Goal: Communication & Community: Answer question/provide support

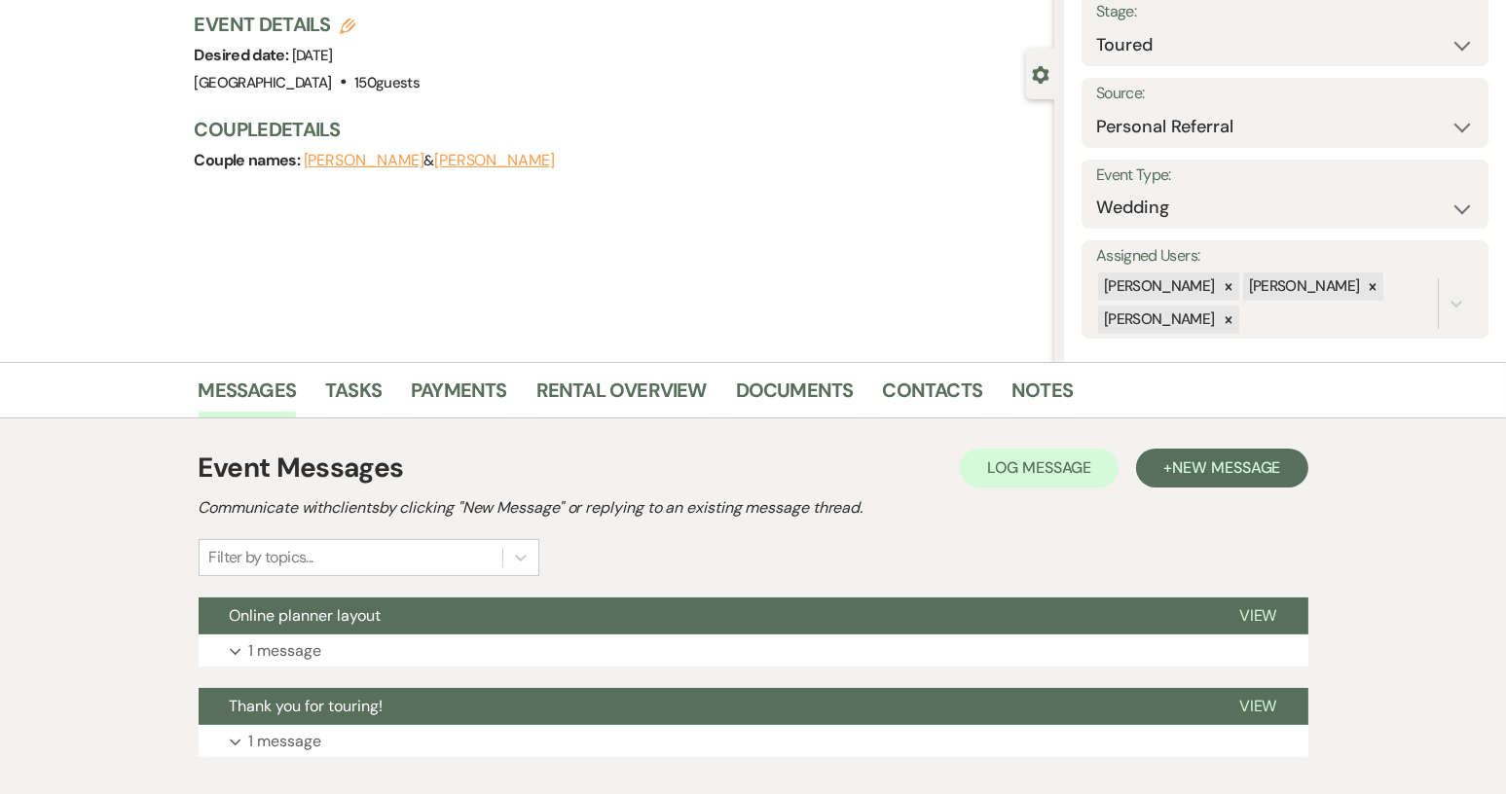
scroll to position [243, 0]
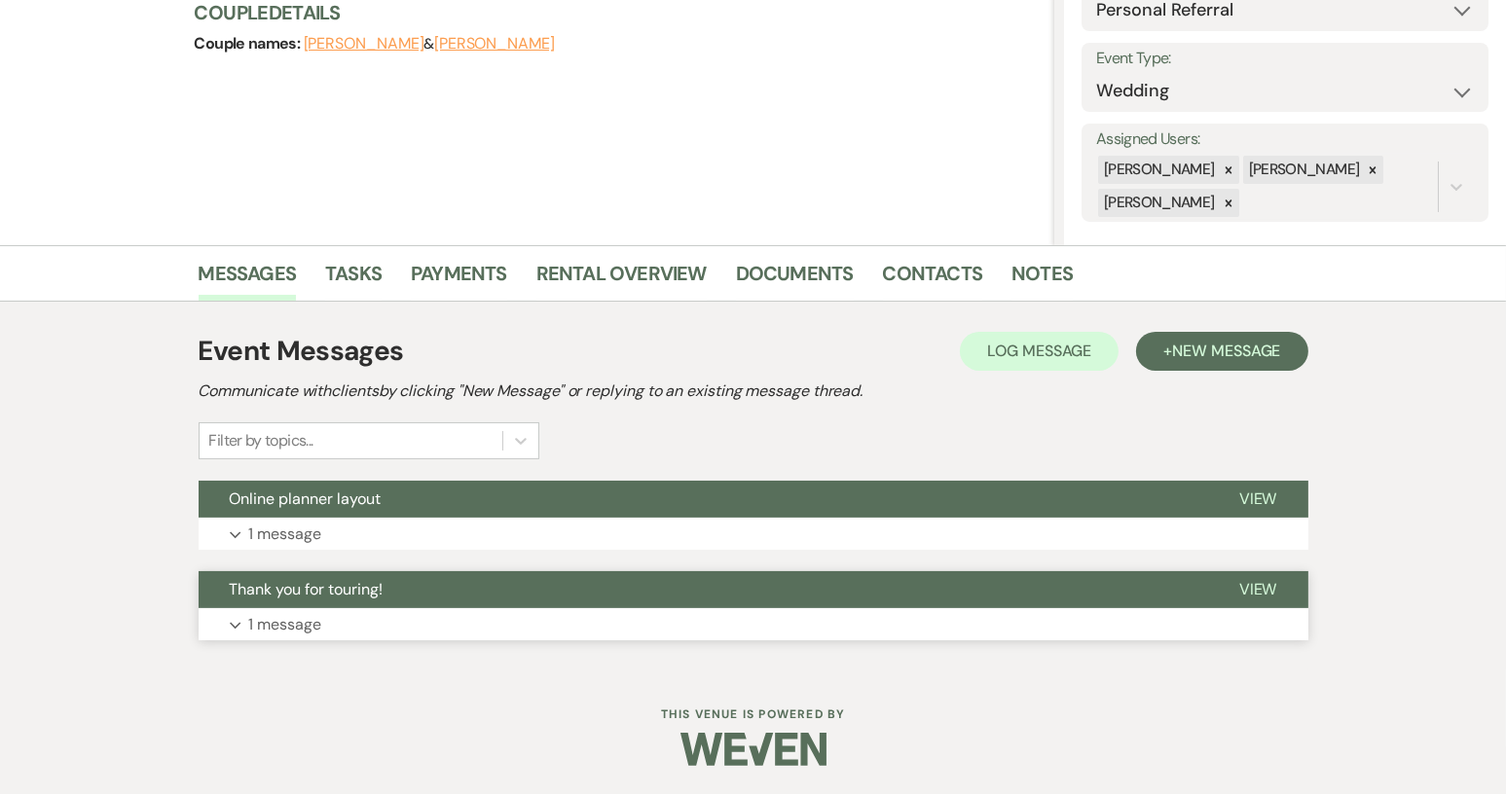
click at [1270, 585] on span "View" at bounding box center [1258, 589] width 38 height 20
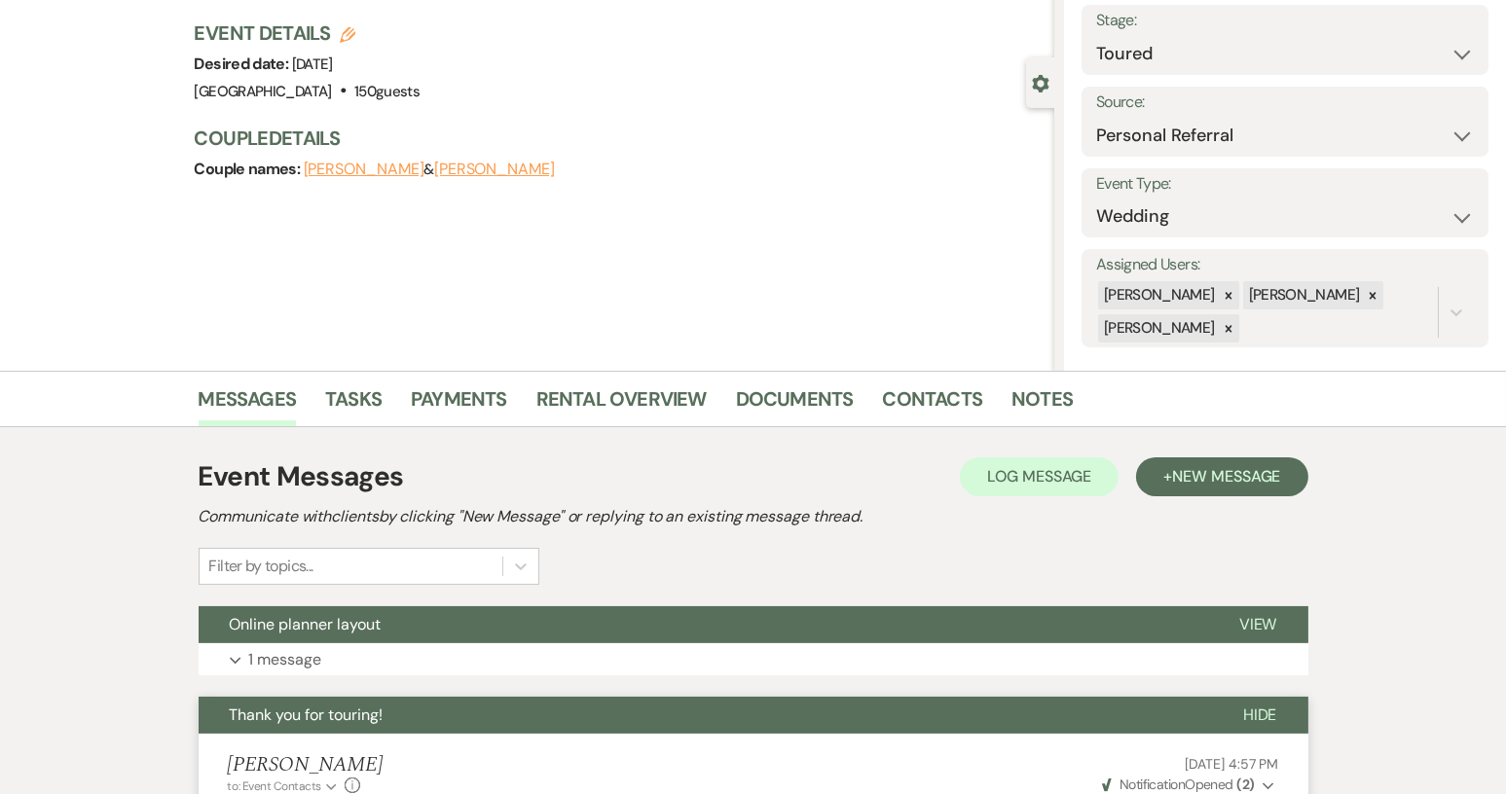
scroll to position [341, 0]
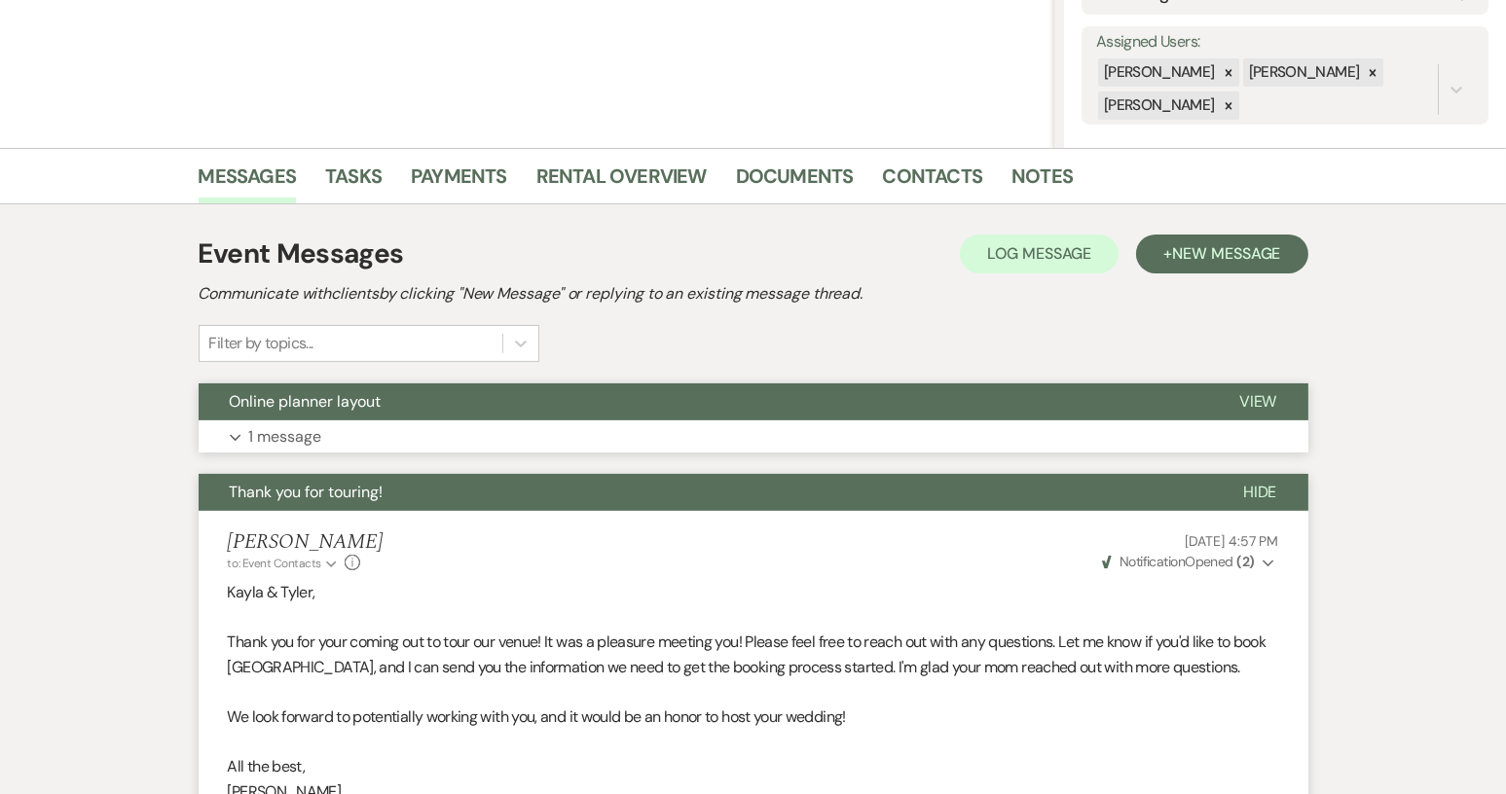
click at [1268, 396] on span "View" at bounding box center [1258, 401] width 38 height 20
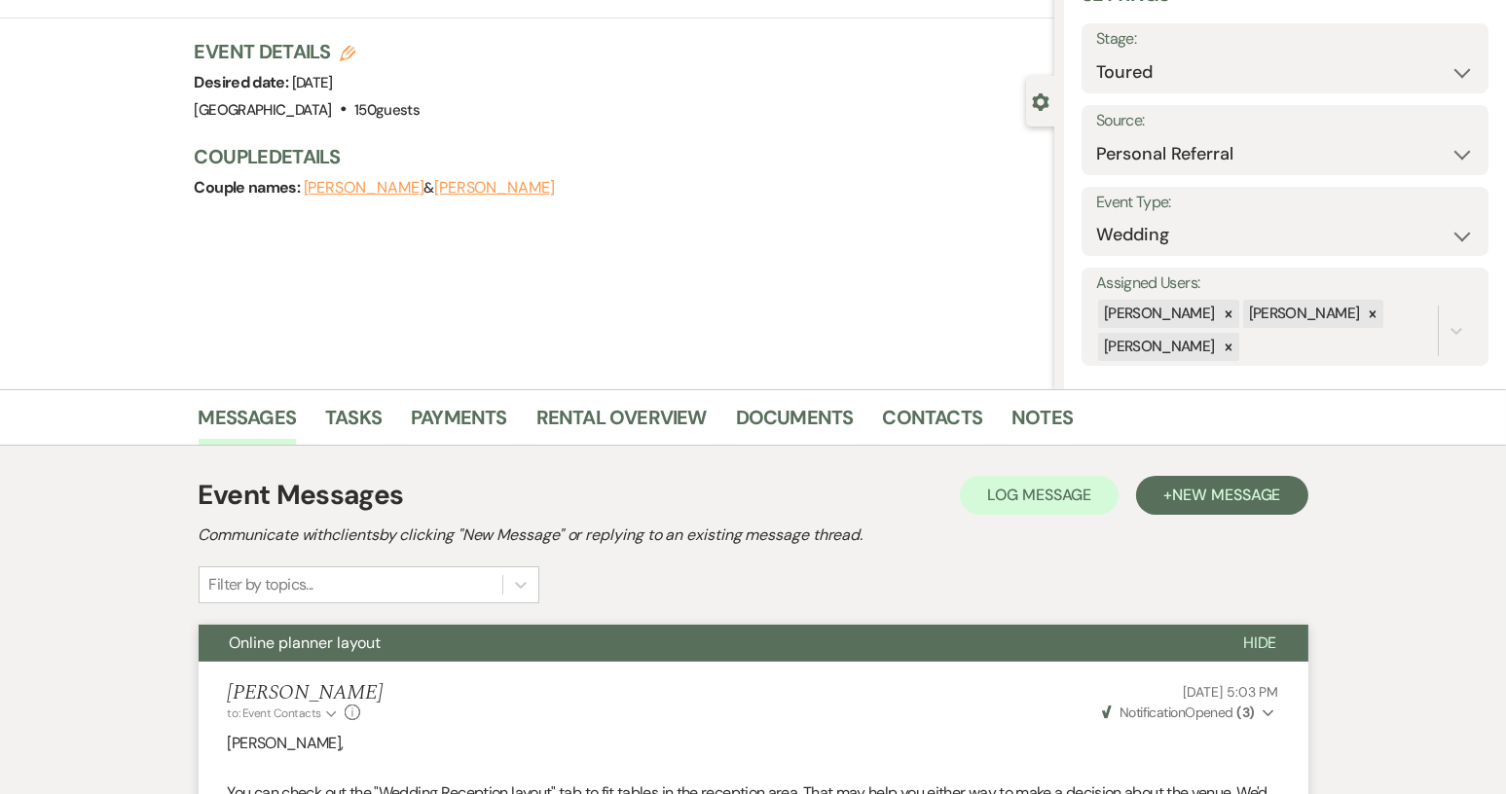
scroll to position [0, 0]
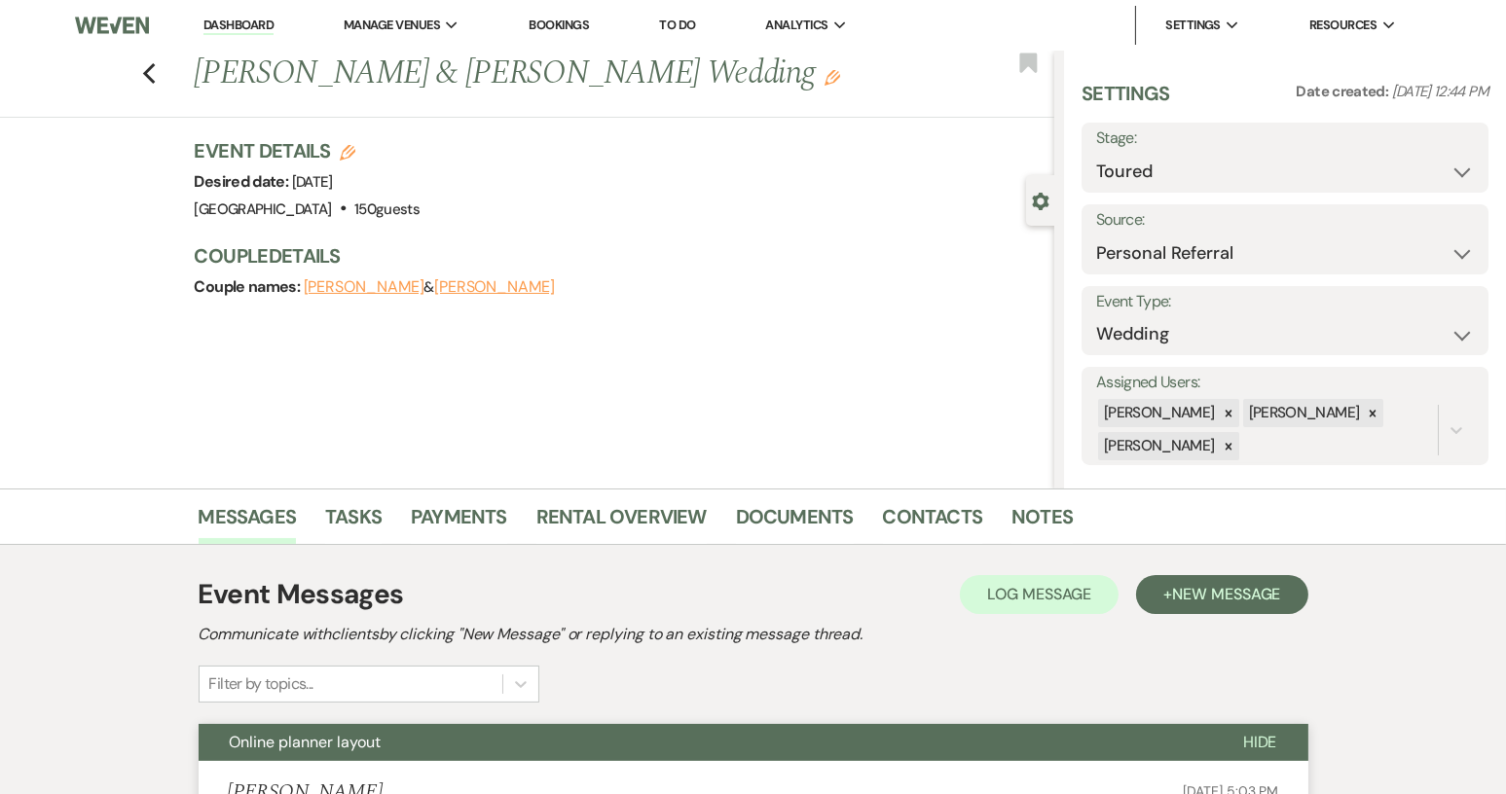
click at [247, 28] on link "Dashboard" at bounding box center [238, 26] width 70 height 18
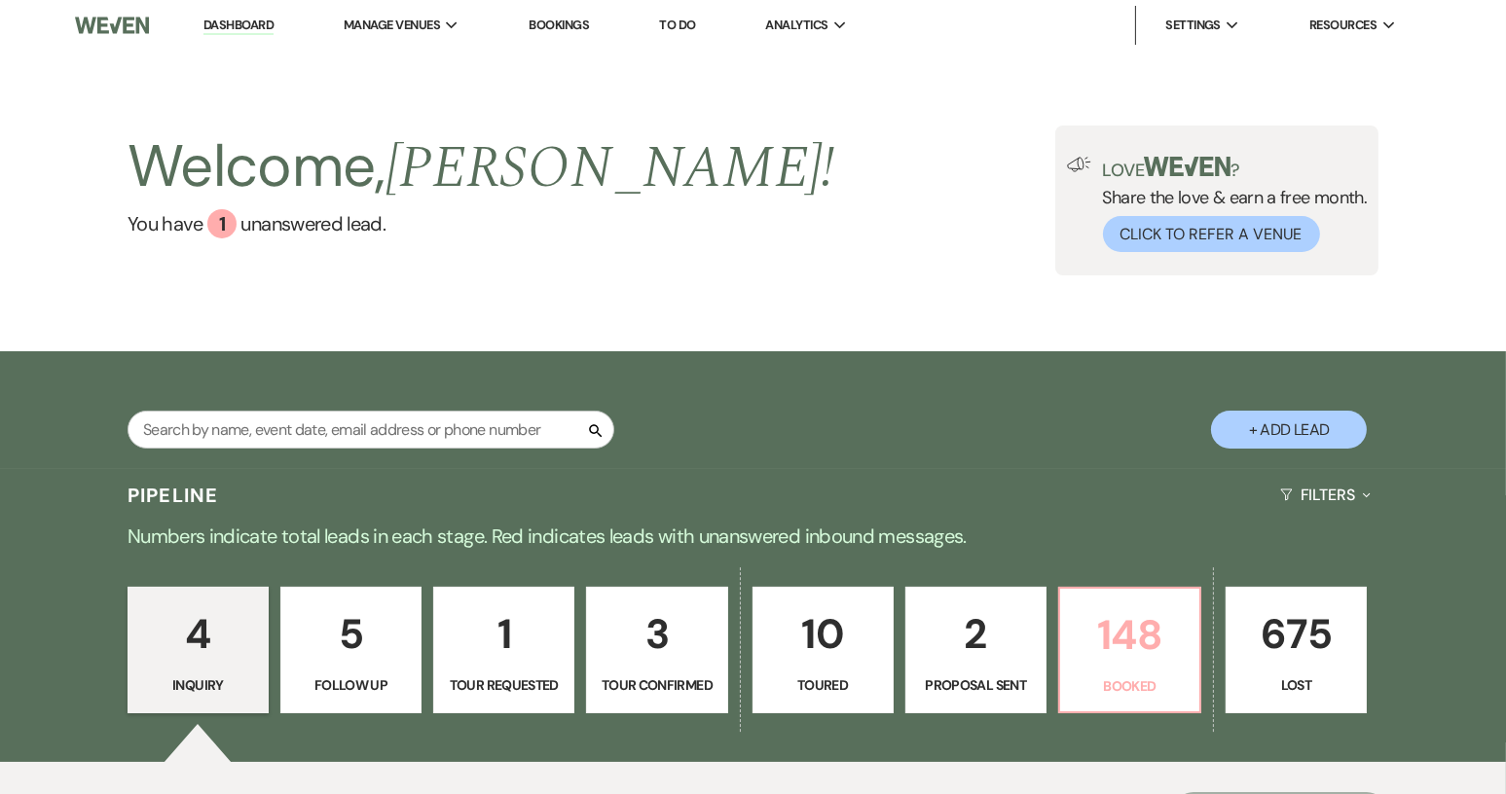
click at [1144, 682] on p "Booked" at bounding box center [1130, 686] width 116 height 21
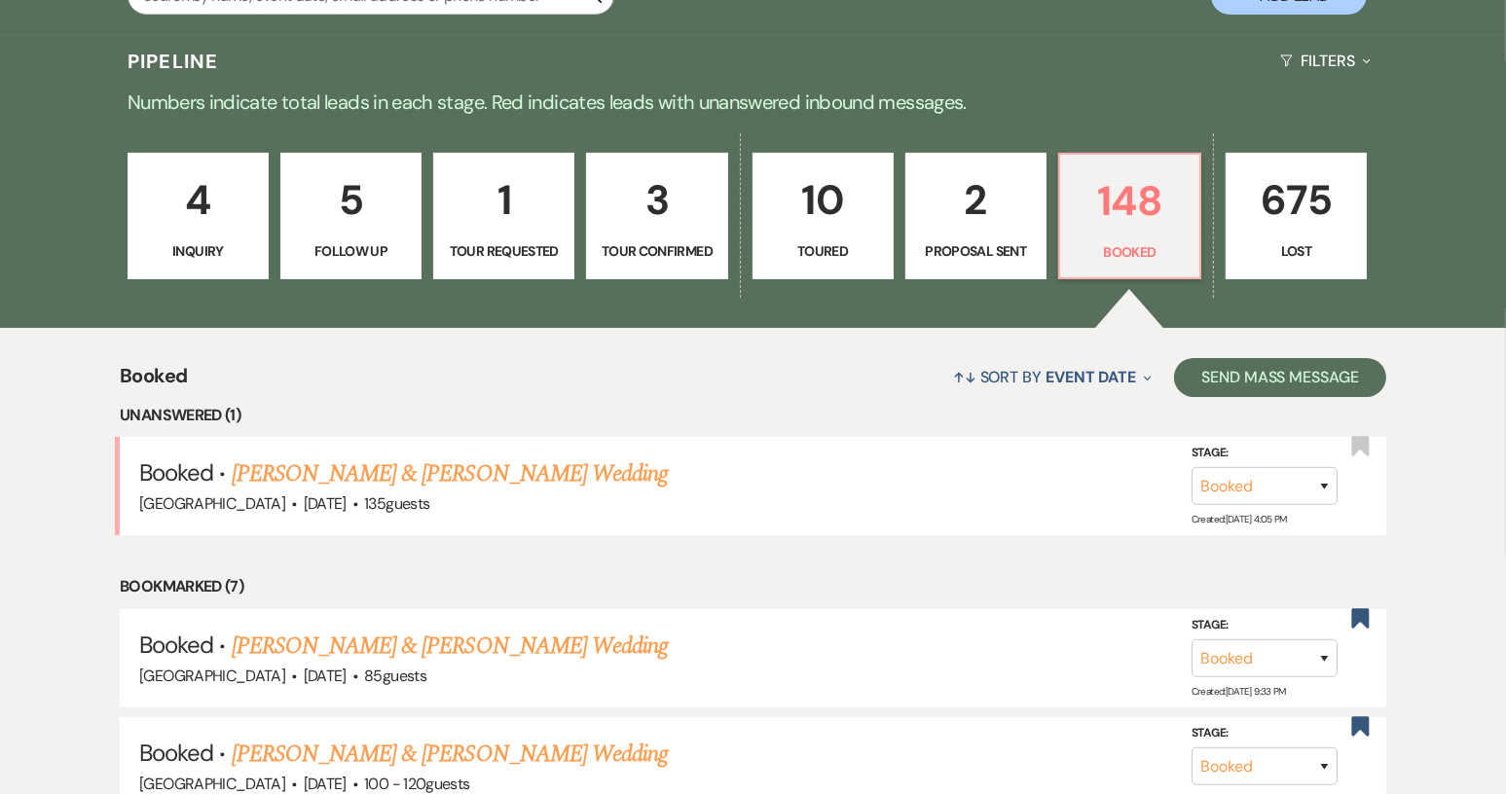
scroll to position [499, 0]
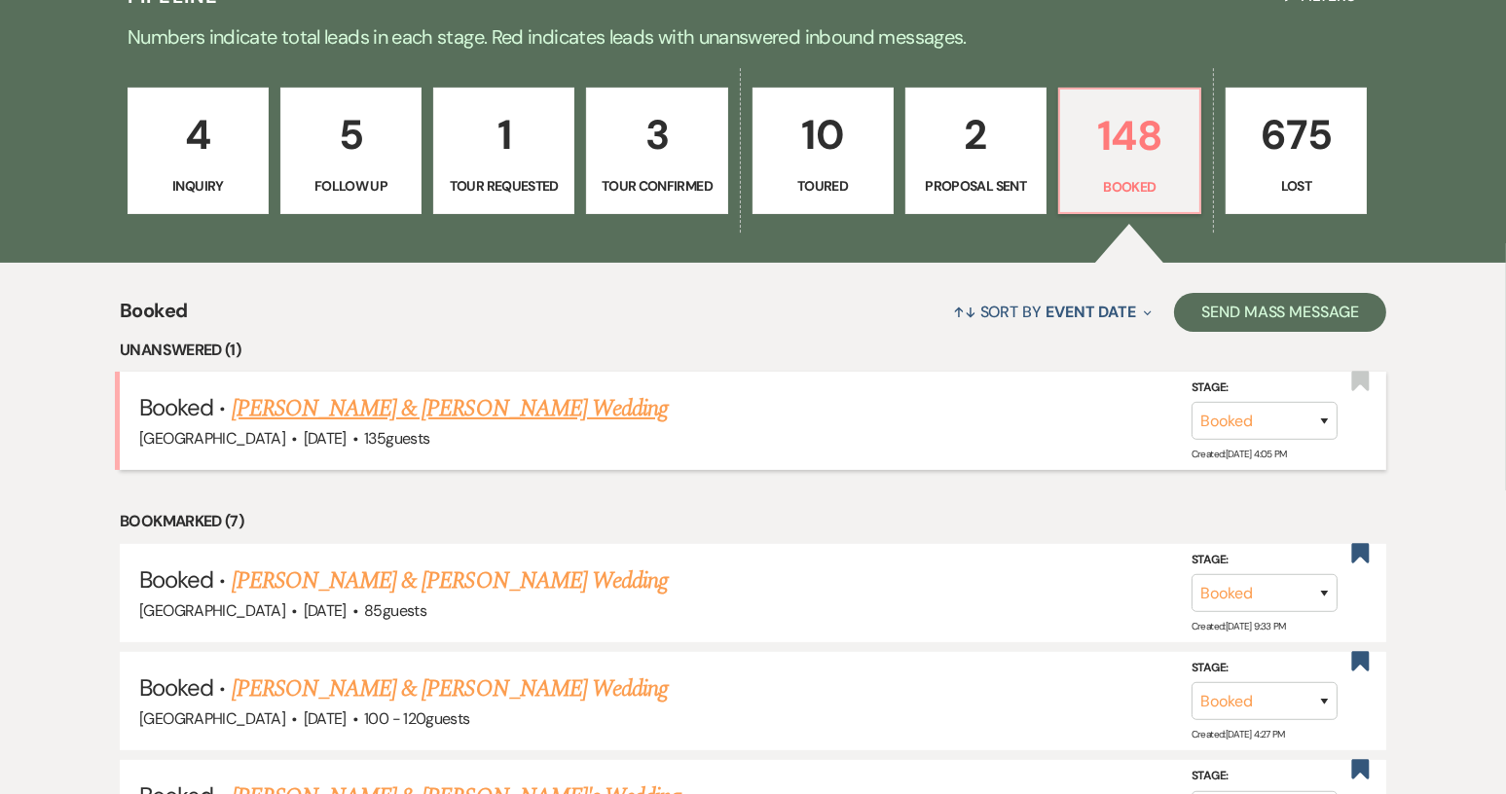
click at [444, 407] on link "Emiy Hudgens & JD Hamilton's Wedding" at bounding box center [450, 408] width 436 height 35
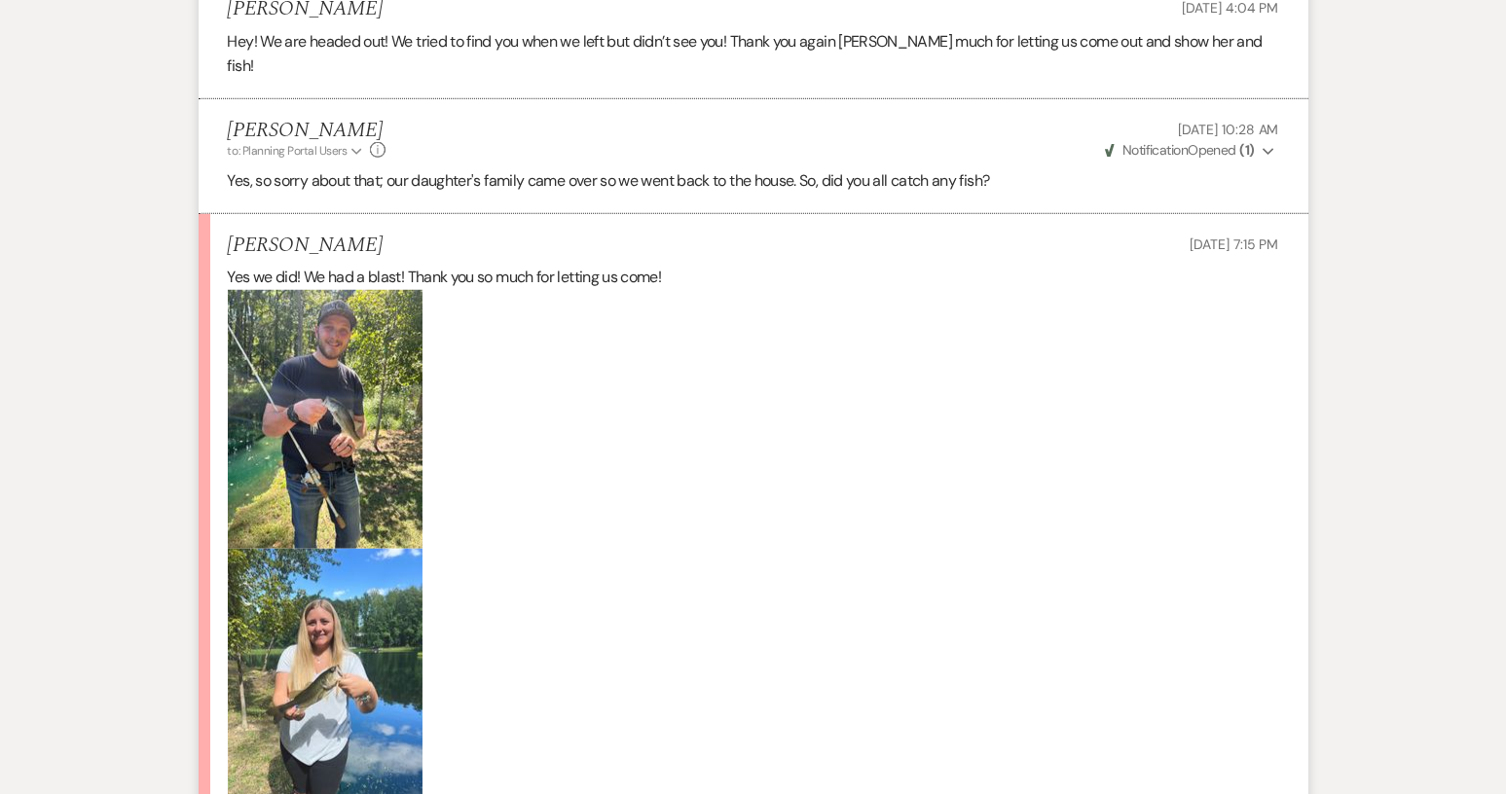
scroll to position [2045, 0]
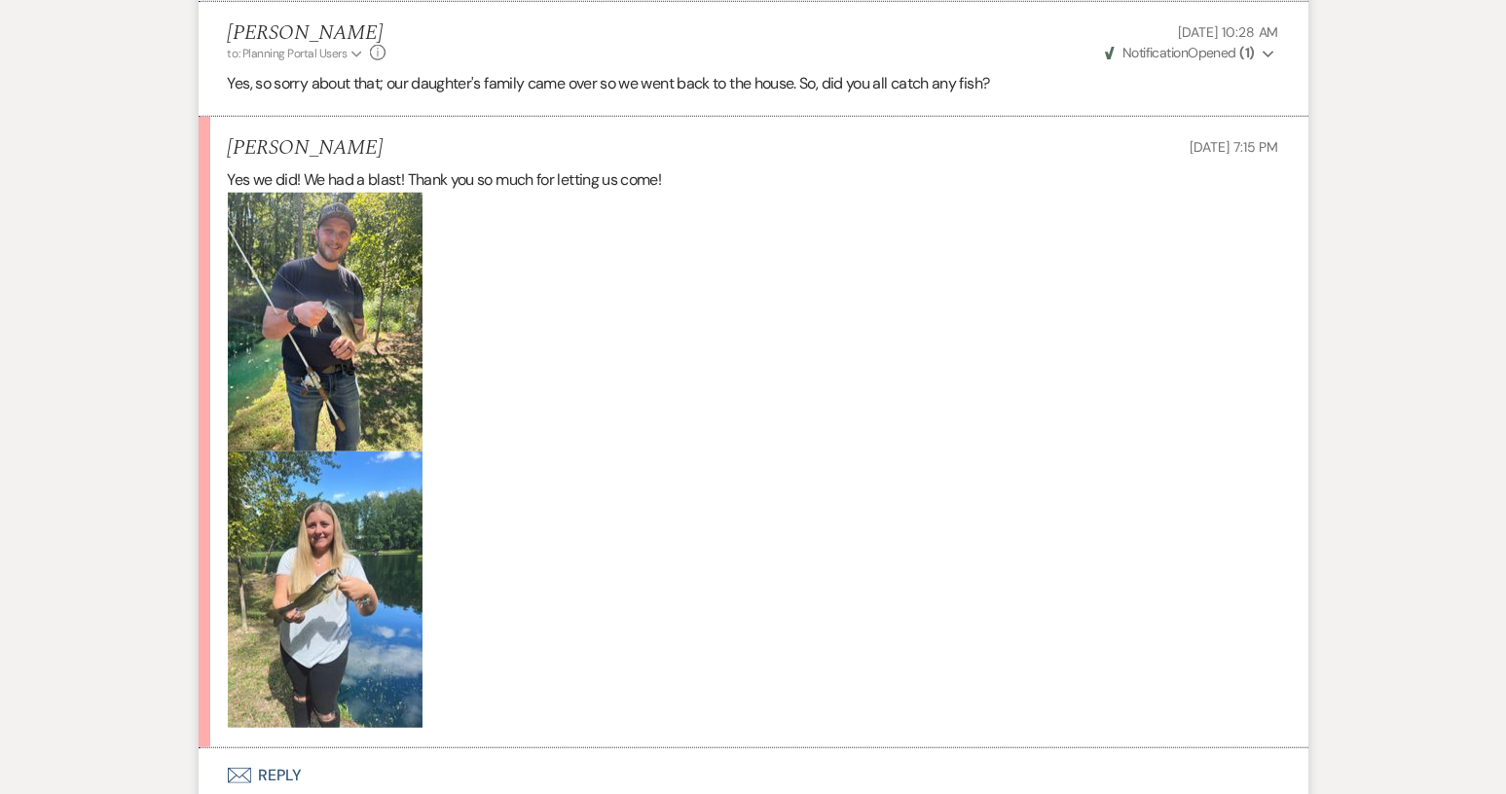
click at [282, 751] on button "Envelope Reply" at bounding box center [754, 776] width 1110 height 55
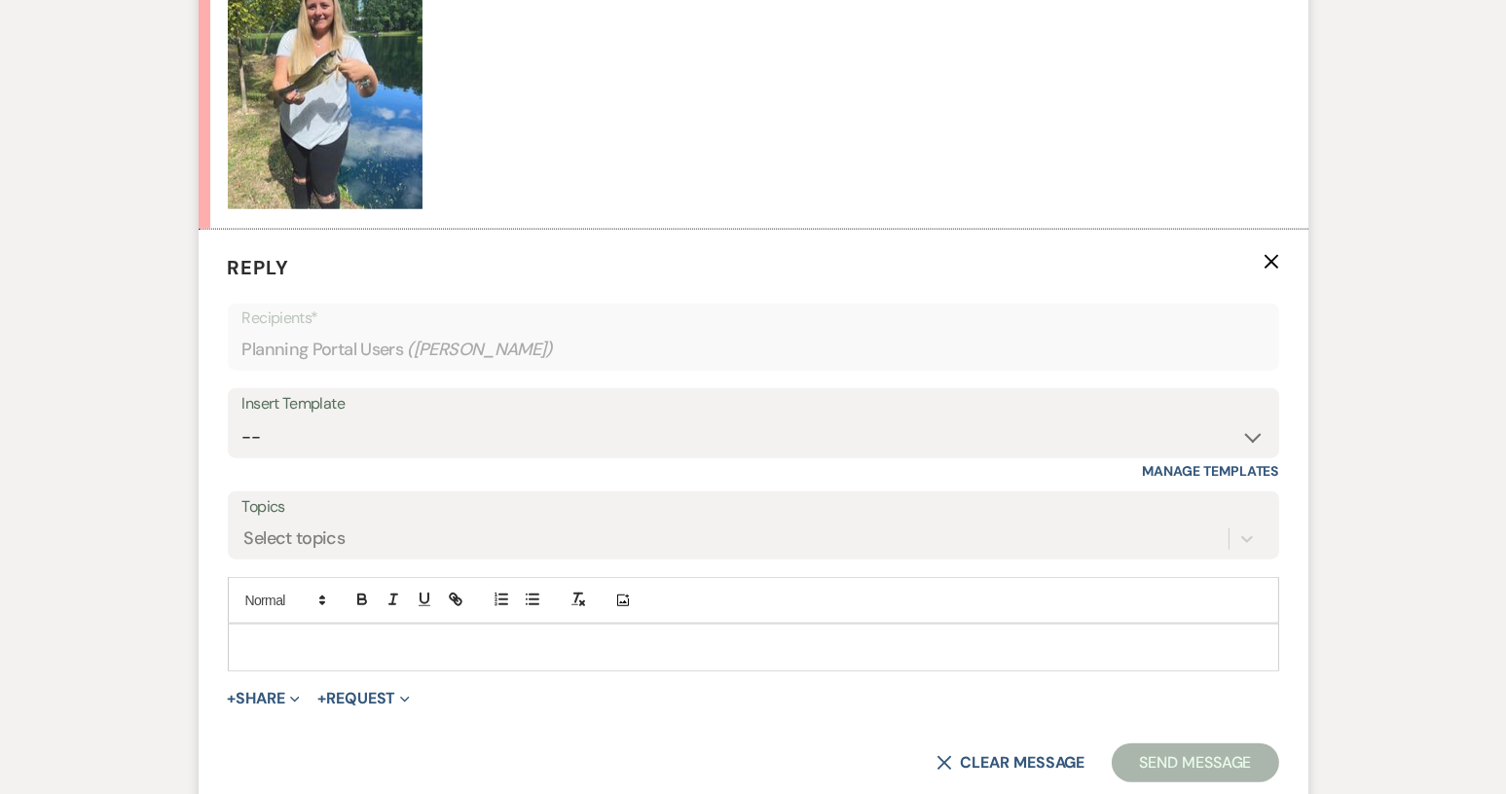
scroll to position [2569, 0]
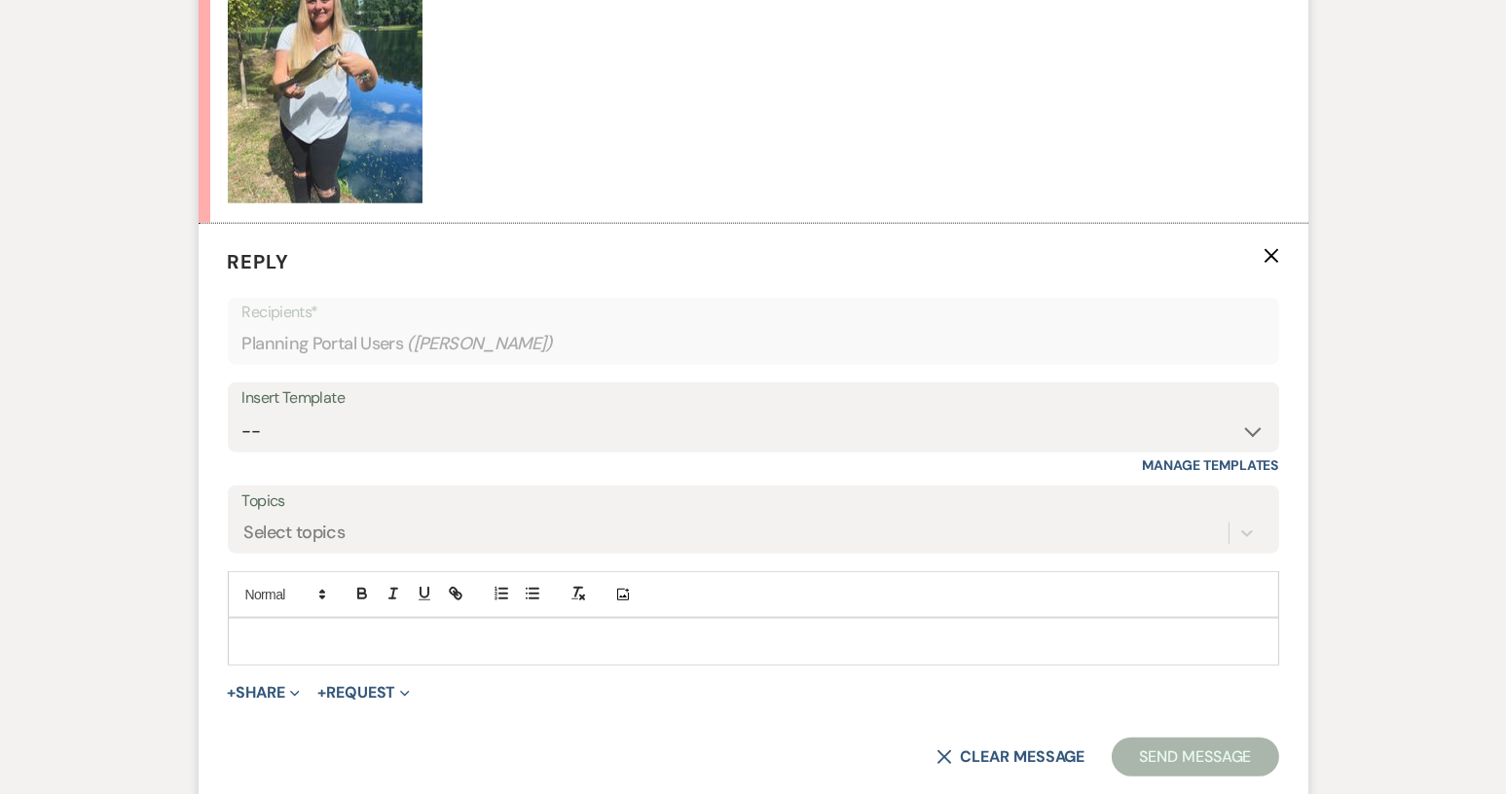
click at [268, 631] on p at bounding box center [753, 641] width 1020 height 21
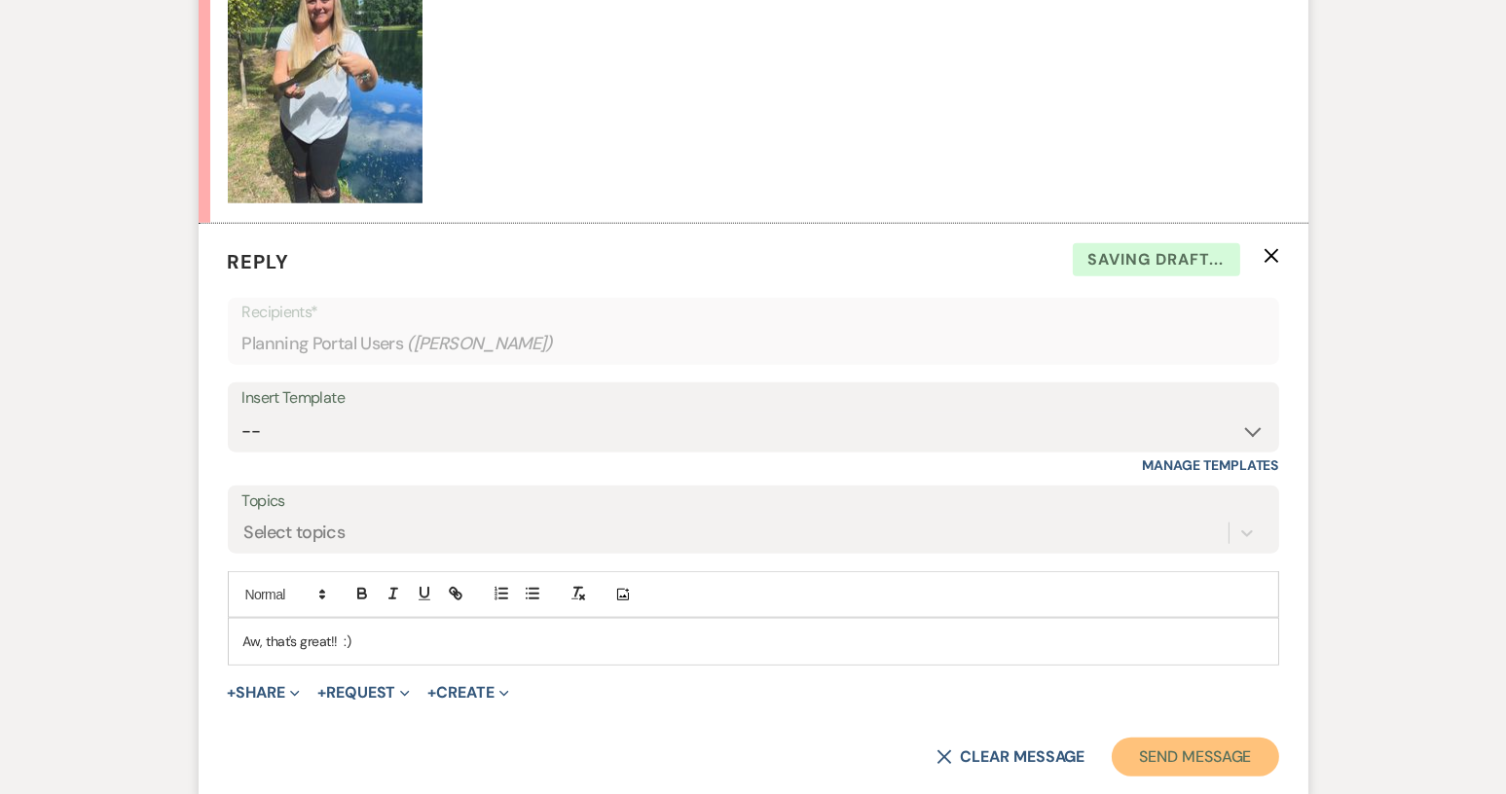
click at [1172, 742] on button "Send Message" at bounding box center [1195, 757] width 166 height 39
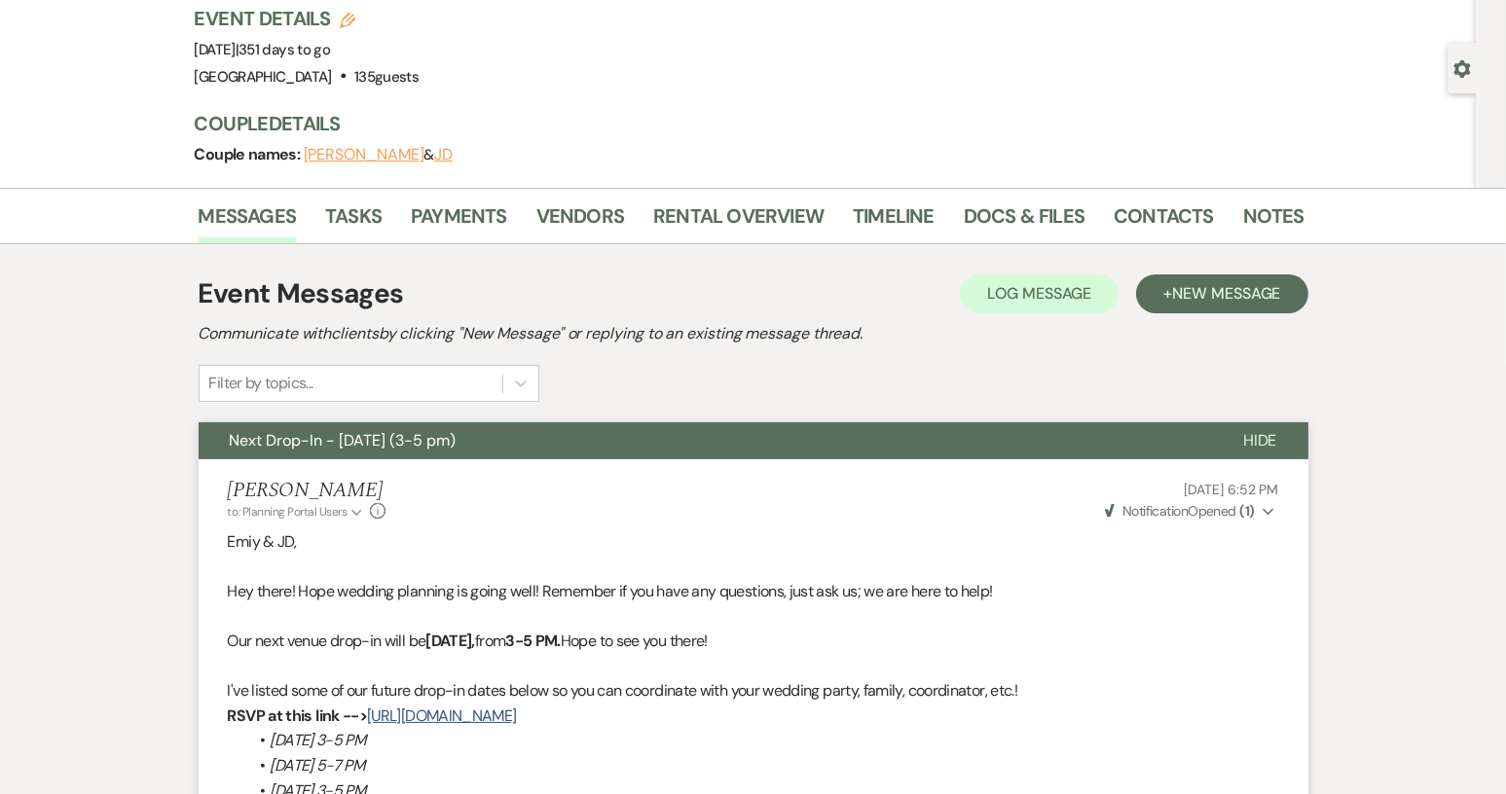
scroll to position [0, 0]
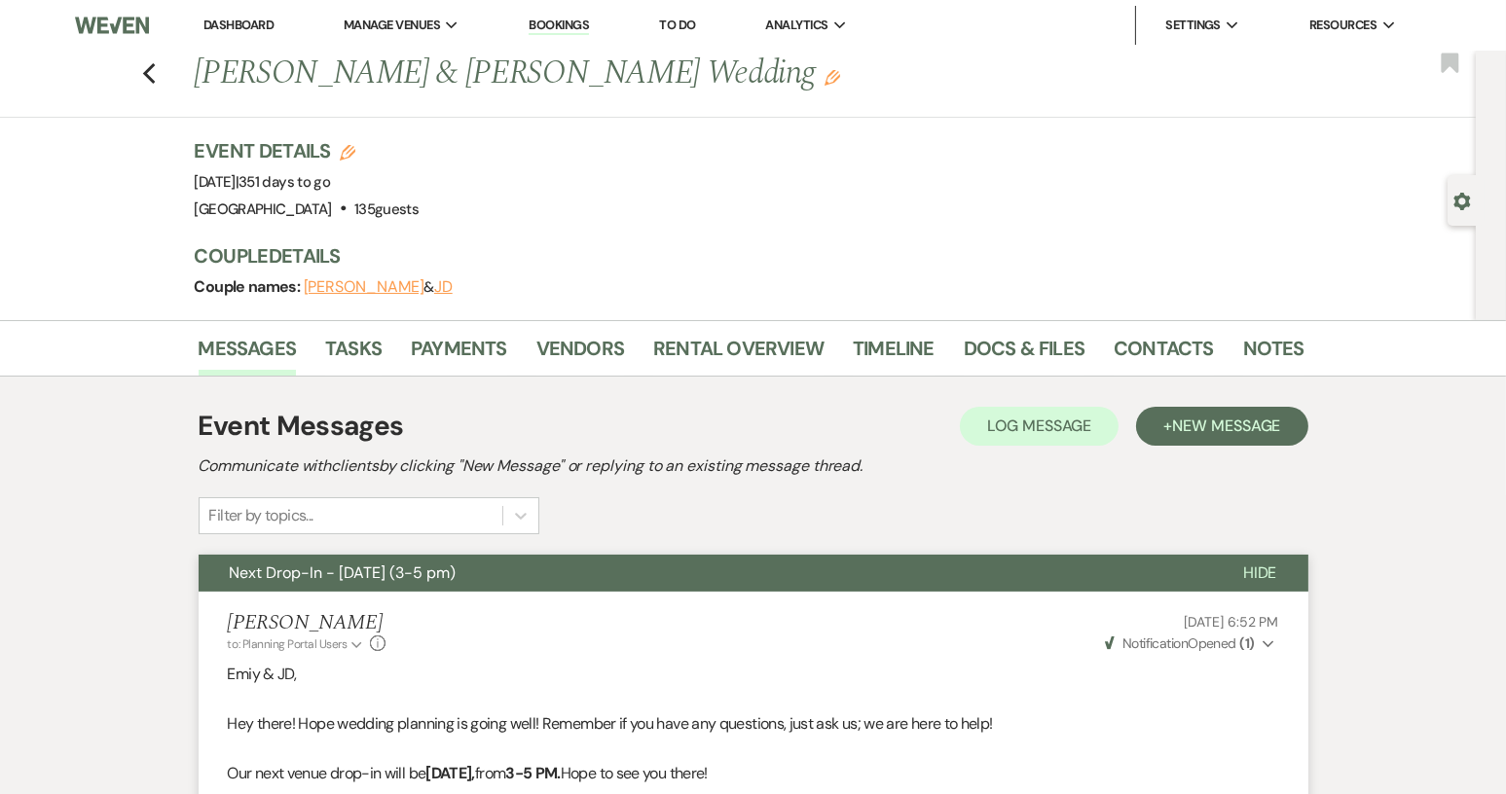
click at [165, 76] on div "Previous Emiy Hudgens & JD Hamilton's Wedding Edit Bookmark" at bounding box center [733, 84] width 1486 height 67
click at [156, 81] on icon "Previous" at bounding box center [149, 73] width 15 height 23
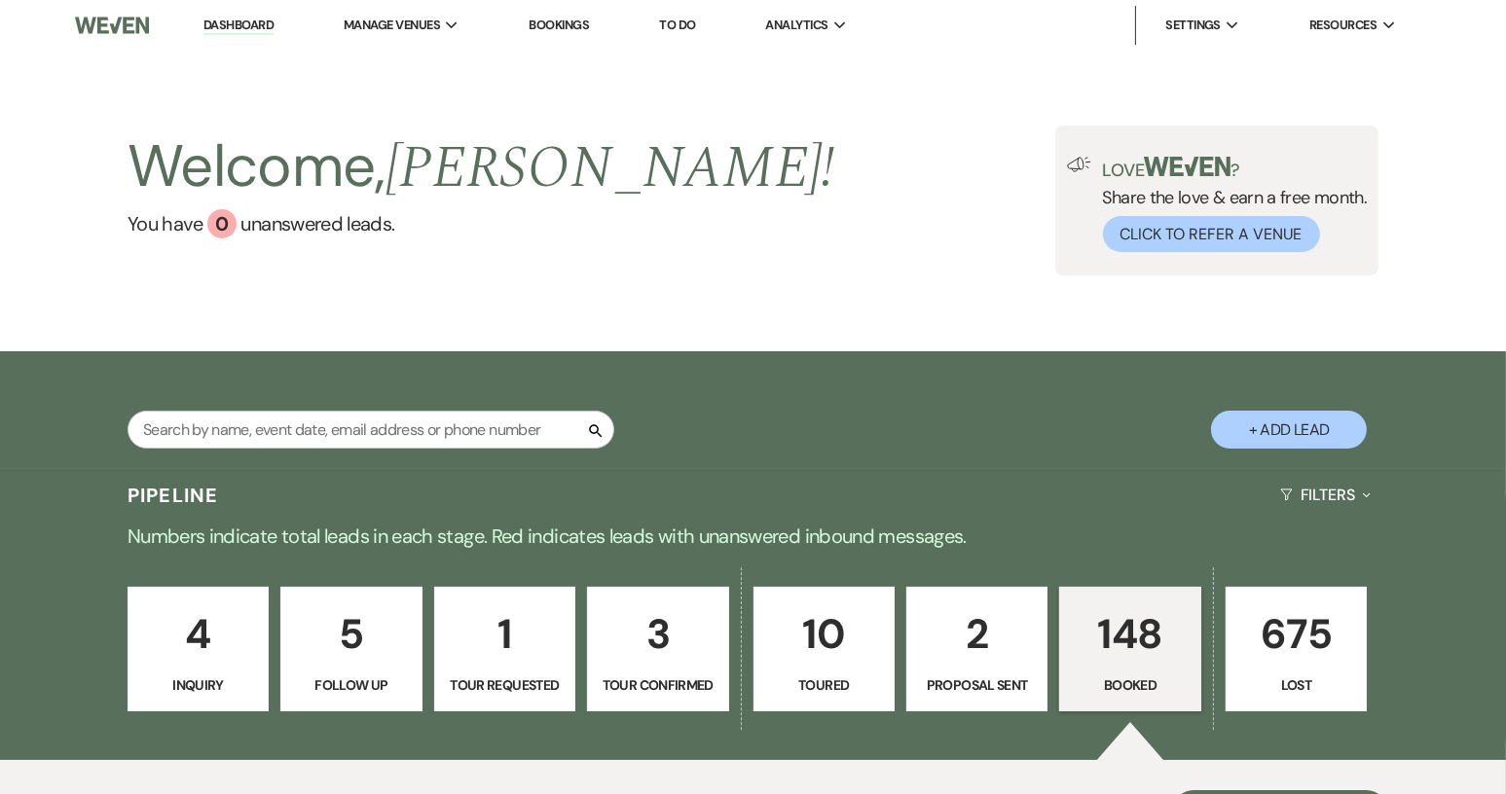
click at [1138, 682] on p "Booked" at bounding box center [1130, 685] width 116 height 21
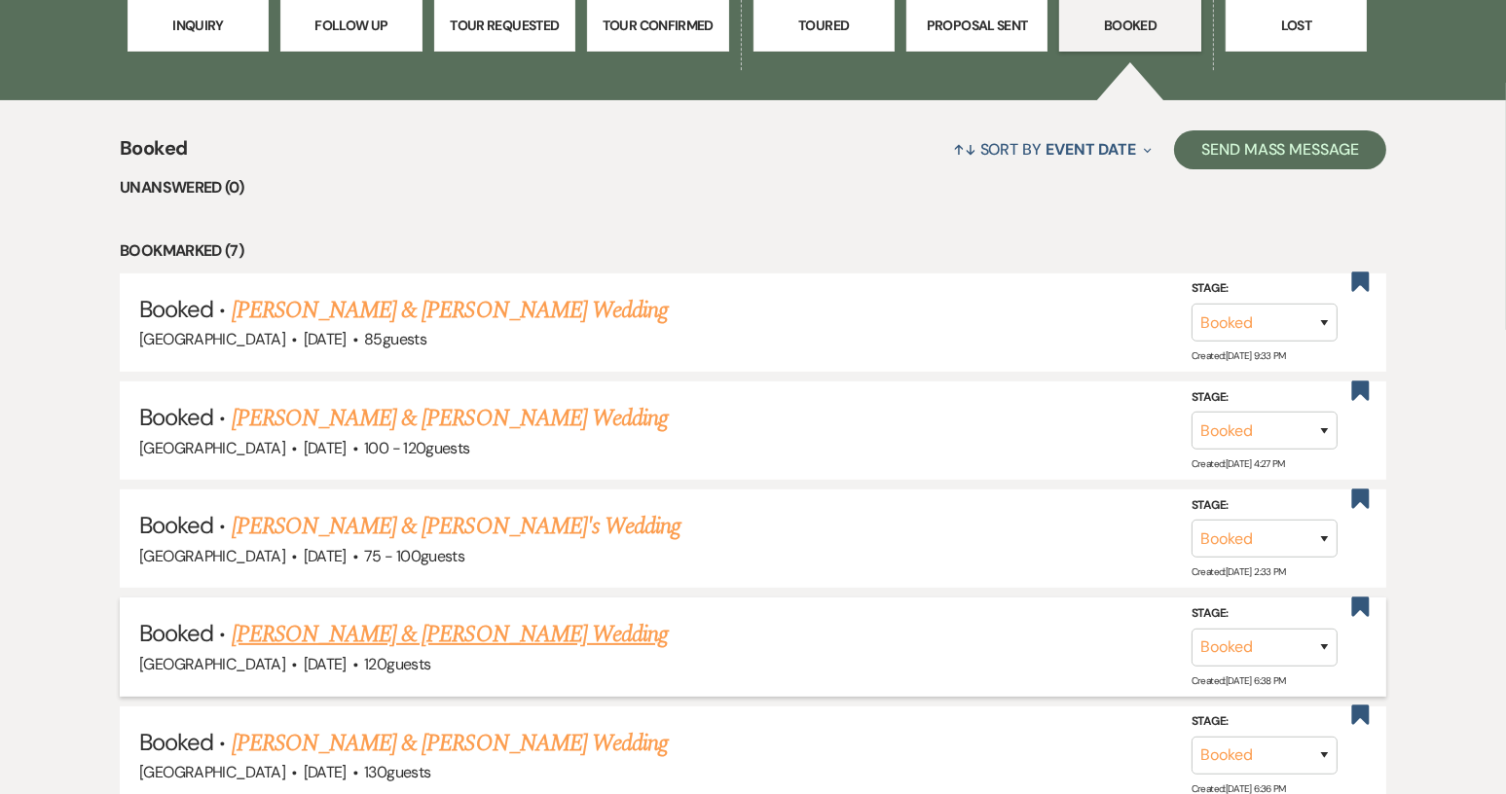
scroll to position [682, 0]
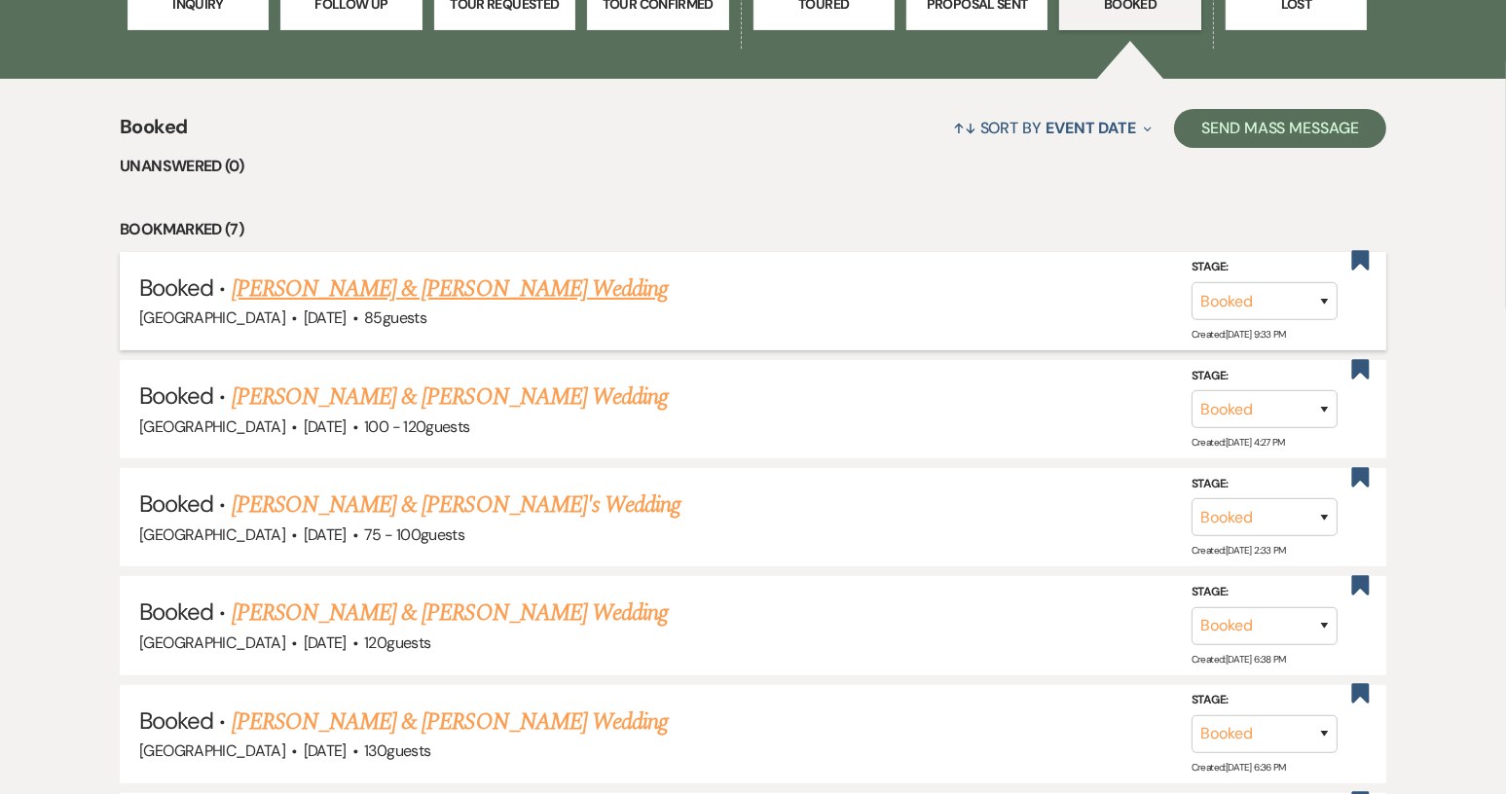
click at [497, 297] on link "Isabella Williams & Elijah Tipton's Wedding" at bounding box center [450, 289] width 436 height 35
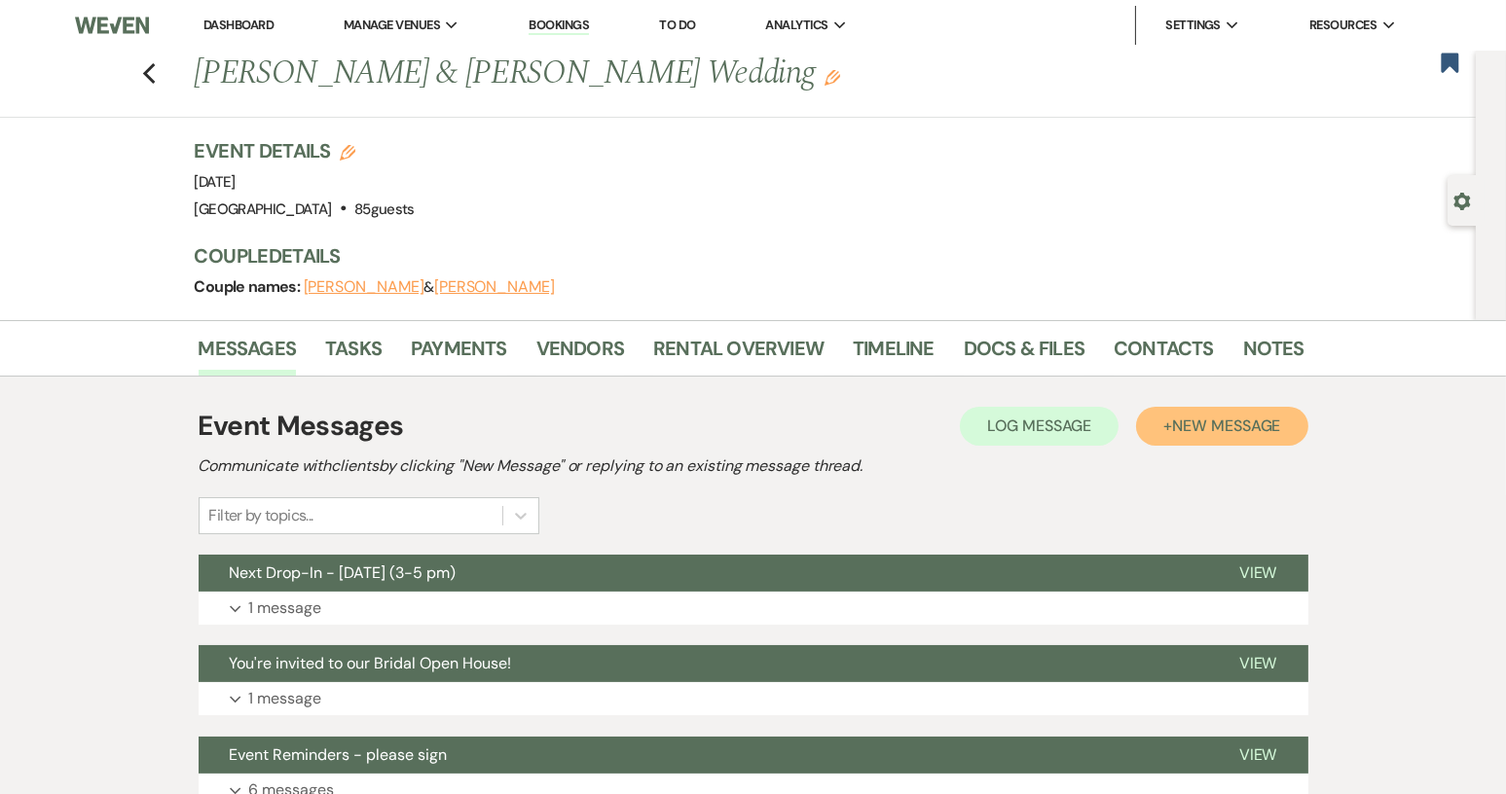
click at [1198, 413] on button "+ New Message" at bounding box center [1221, 426] width 171 height 39
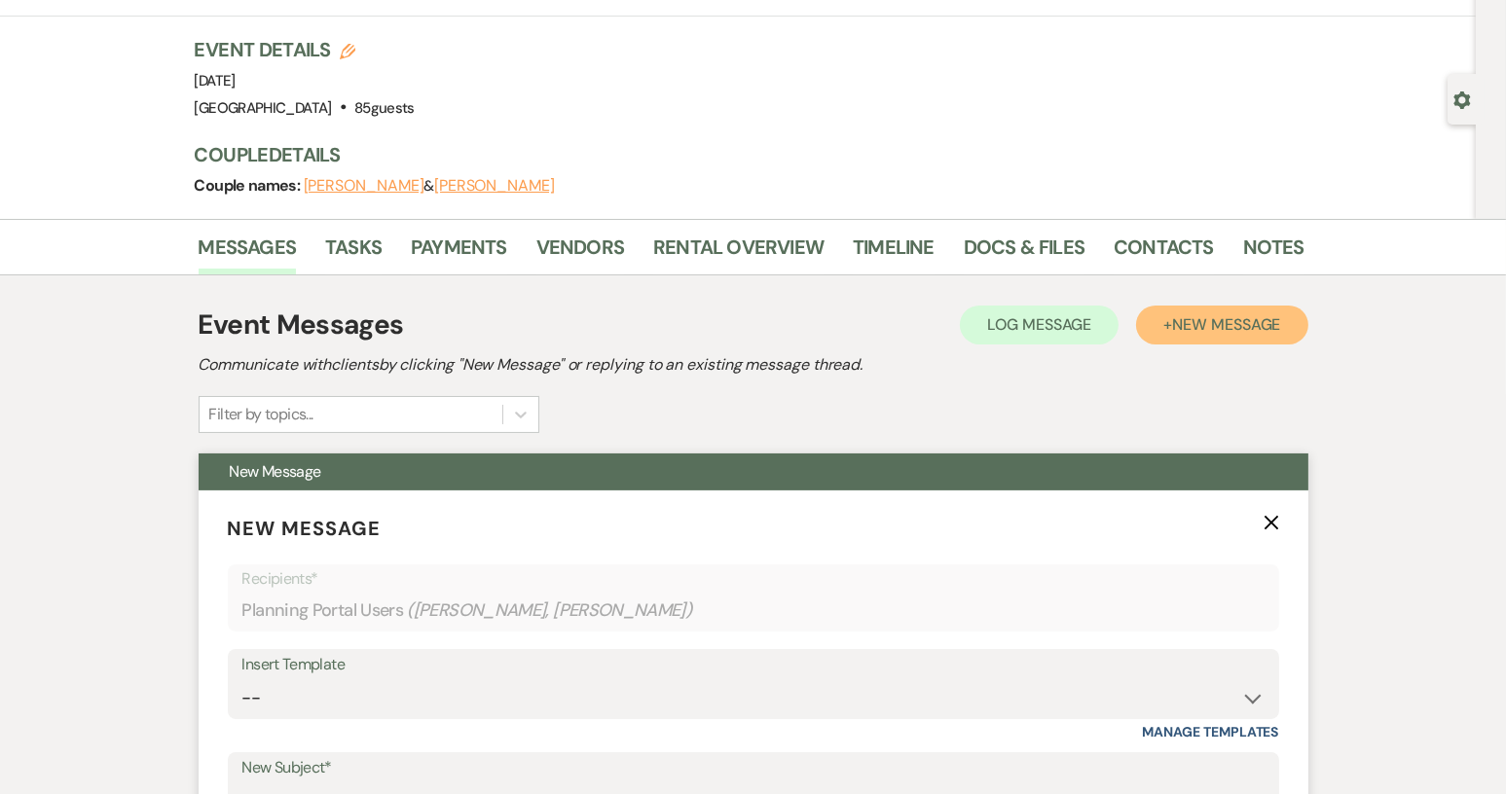
scroll to position [292, 0]
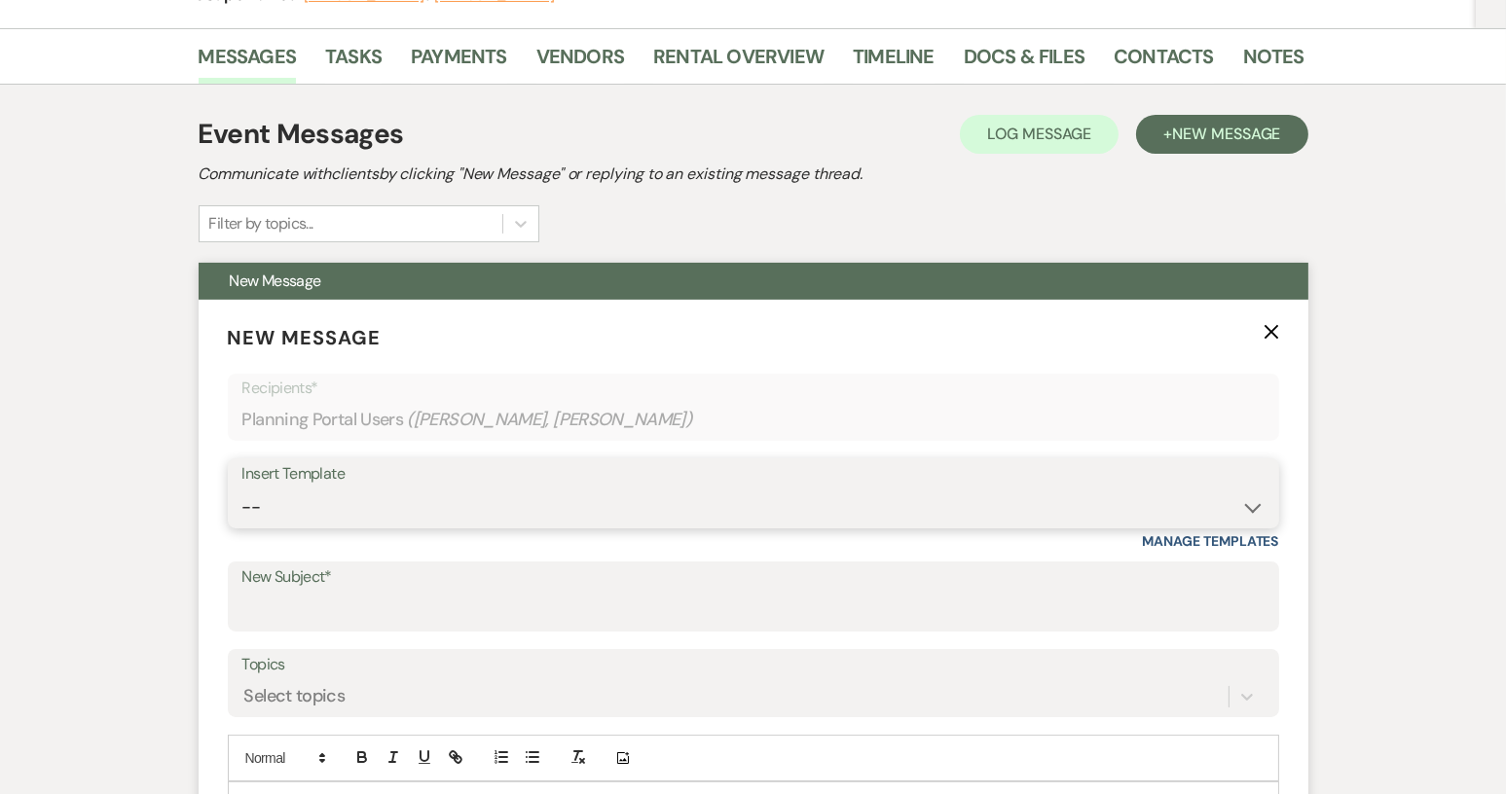
click at [1252, 505] on select "-- Weven Planning Portal Introduction (Booked Events) Tour Request Response Con…" at bounding box center [753, 508] width 1022 height 38
select select "2460"
click at [242, 489] on select "-- Weven Planning Portal Introduction (Booked Events) Tour Request Response Con…" at bounding box center [753, 508] width 1022 height 38
type input "Congratulations!"
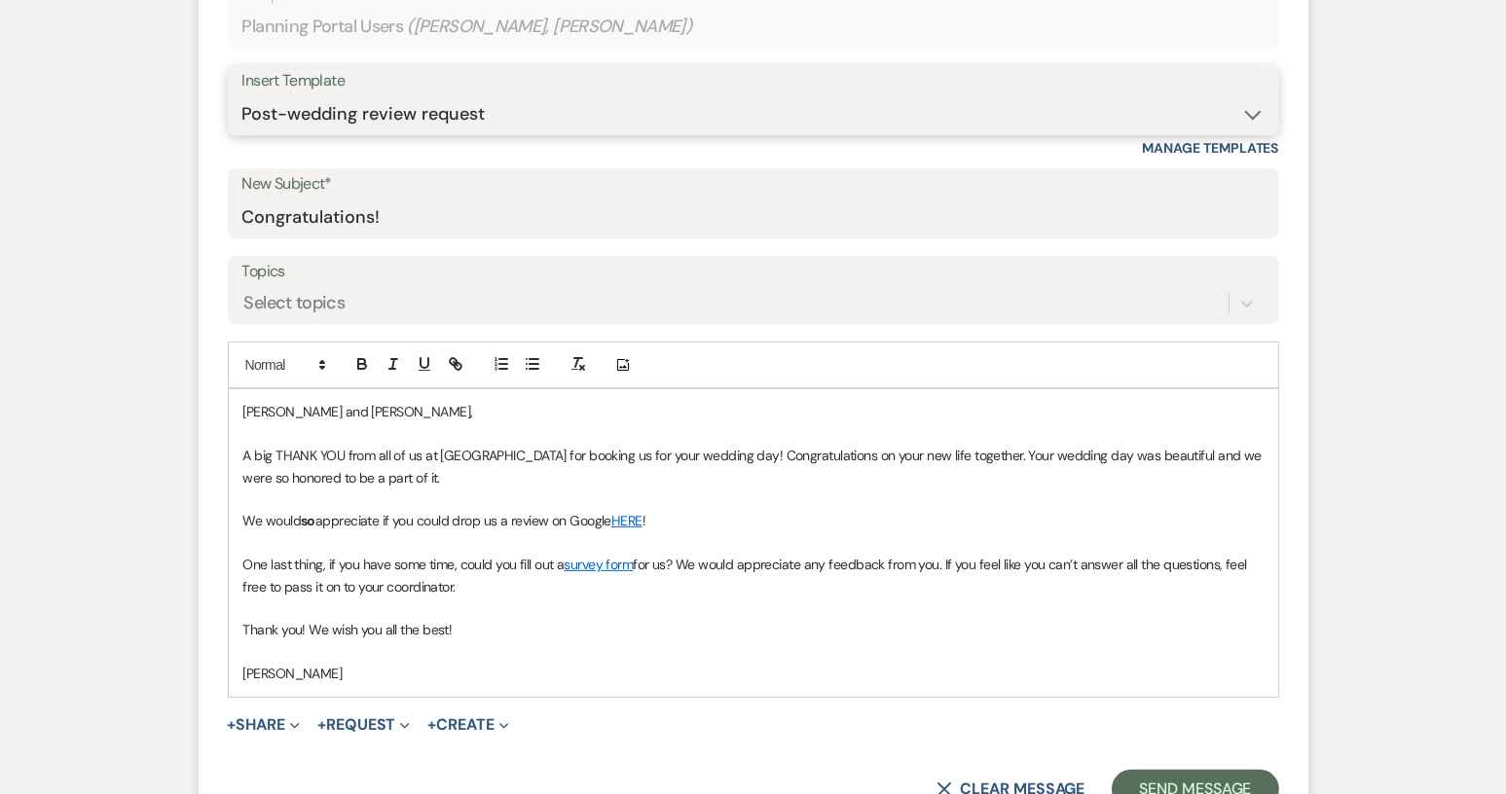
scroll to position [779, 0]
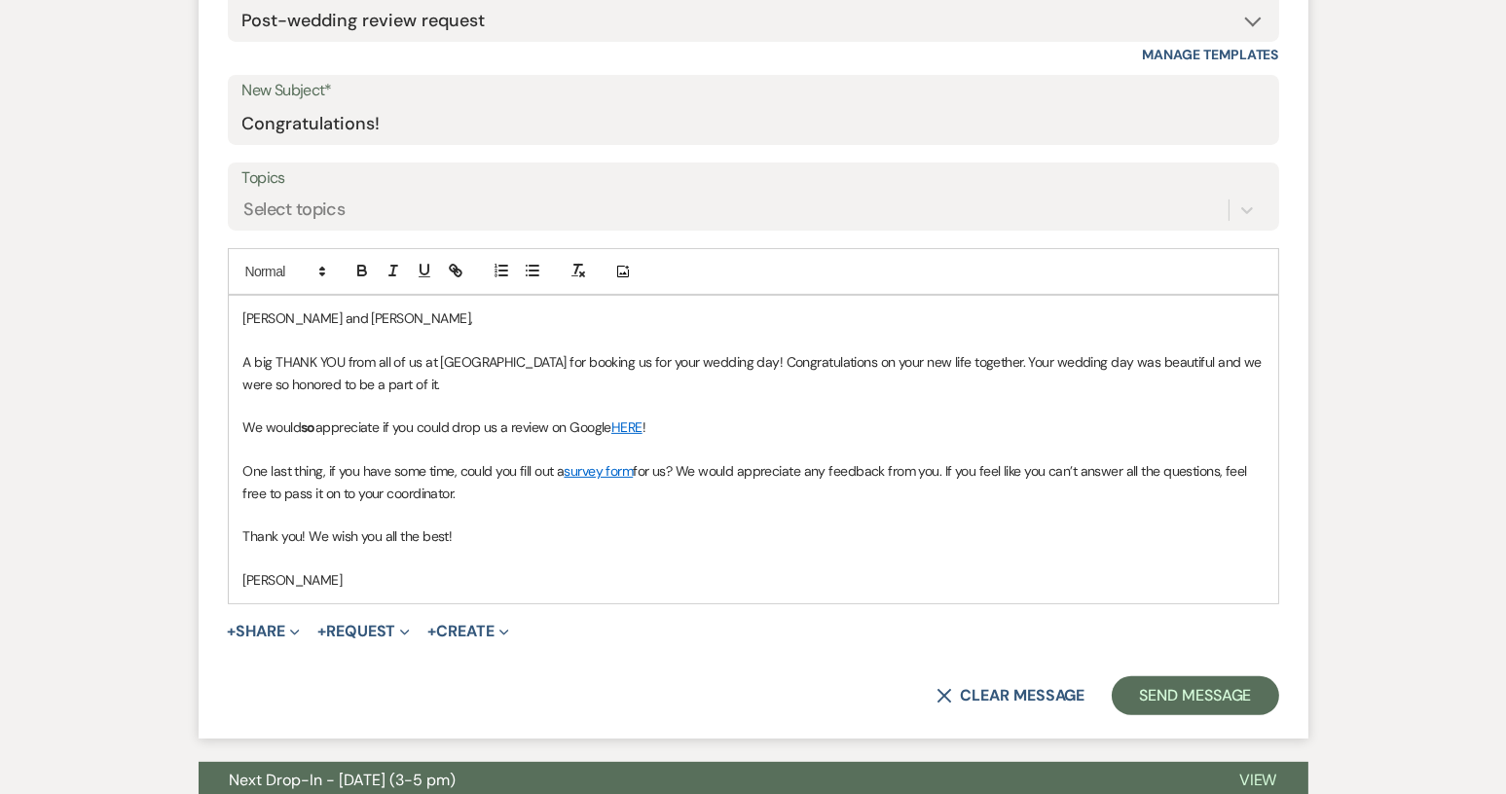
click at [285, 316] on p "Isabella and Vivianne," at bounding box center [753, 318] width 1020 height 21
click at [1181, 695] on button "Send Message" at bounding box center [1195, 696] width 166 height 39
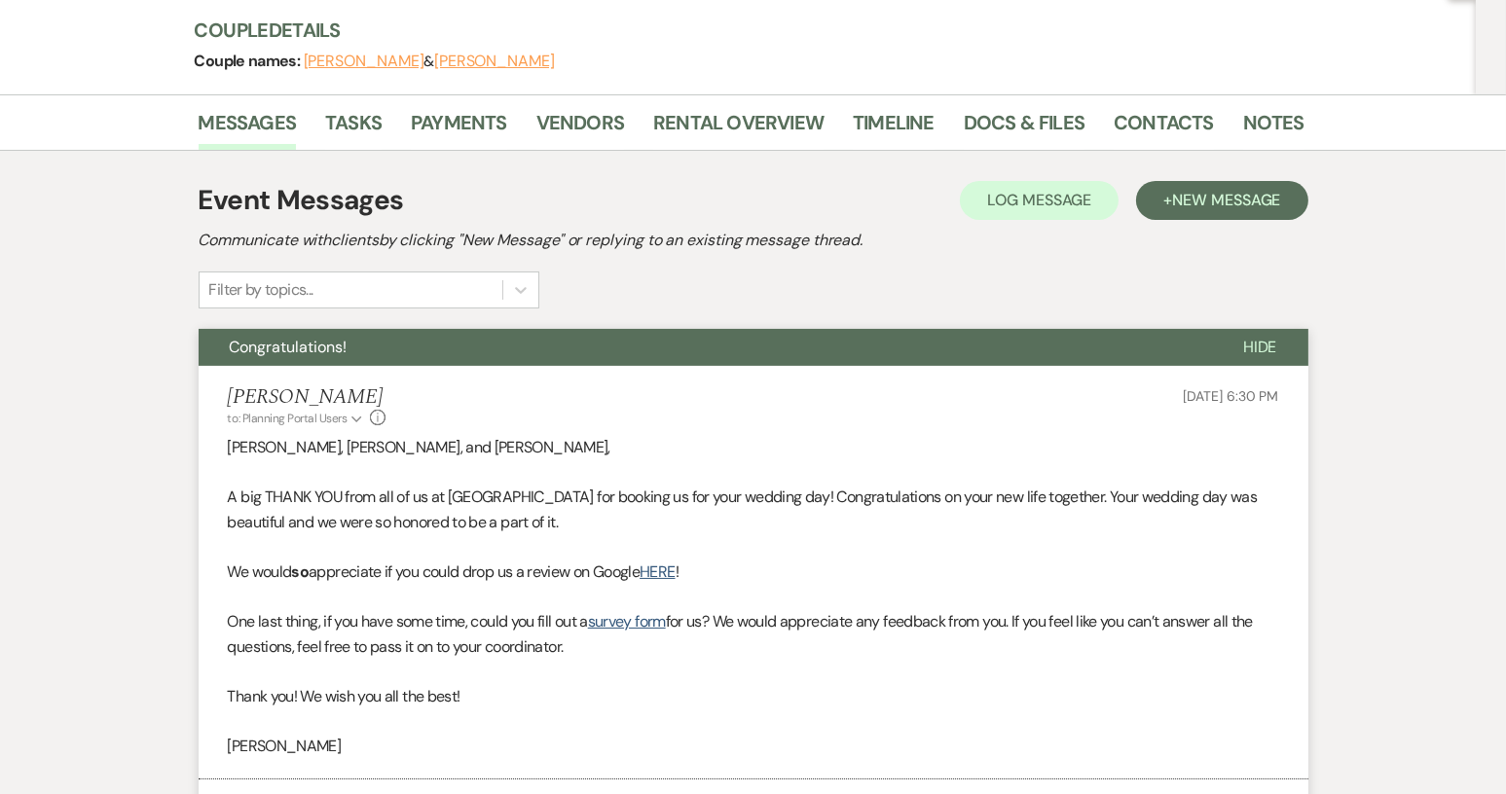
scroll to position [0, 0]
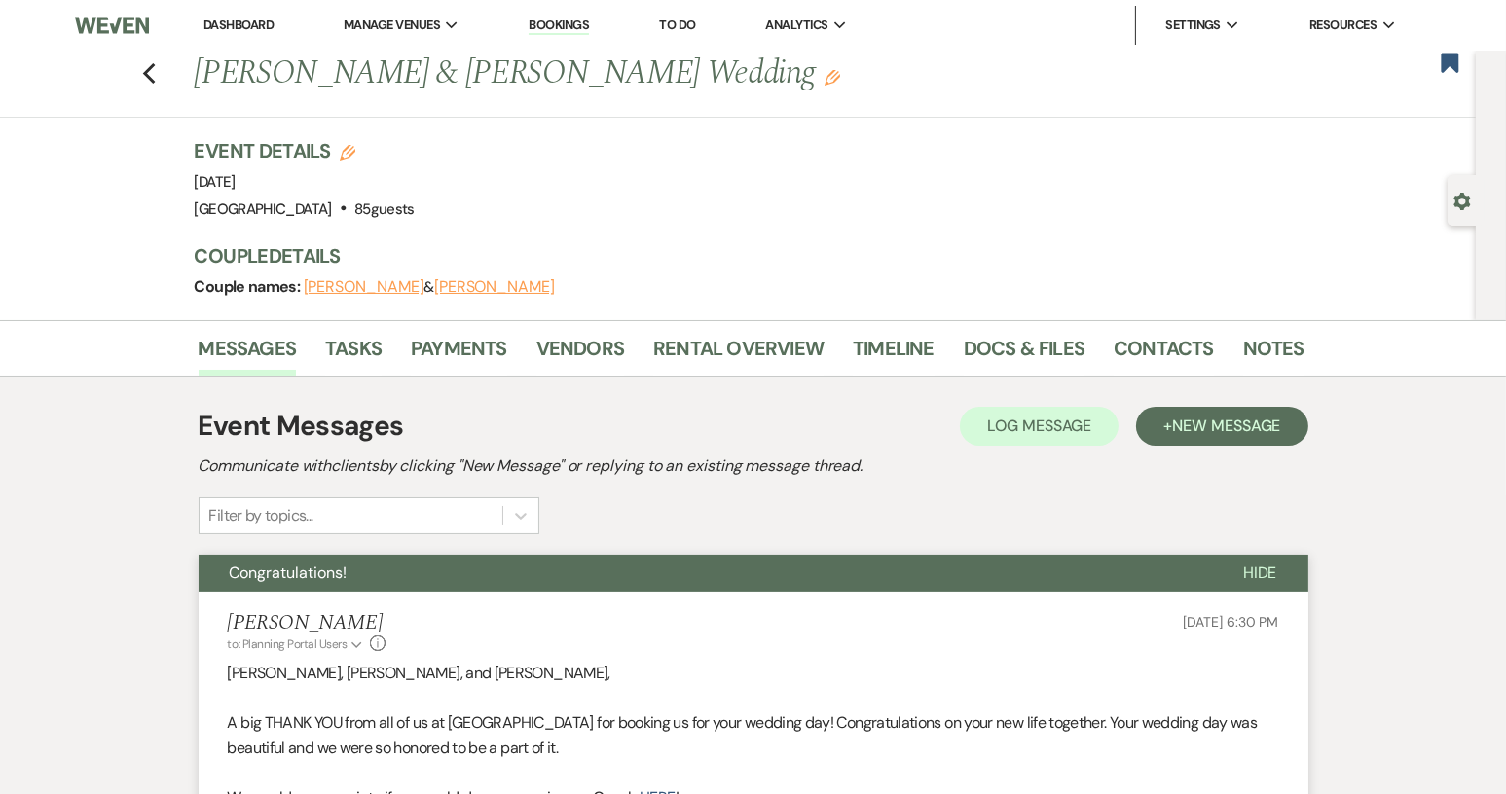
click at [165, 72] on div "Previous Isabella Williams & Elijah Tipton's Wedding Edit Bookmark" at bounding box center [733, 84] width 1486 height 67
click at [157, 72] on icon "Previous" at bounding box center [149, 73] width 15 height 23
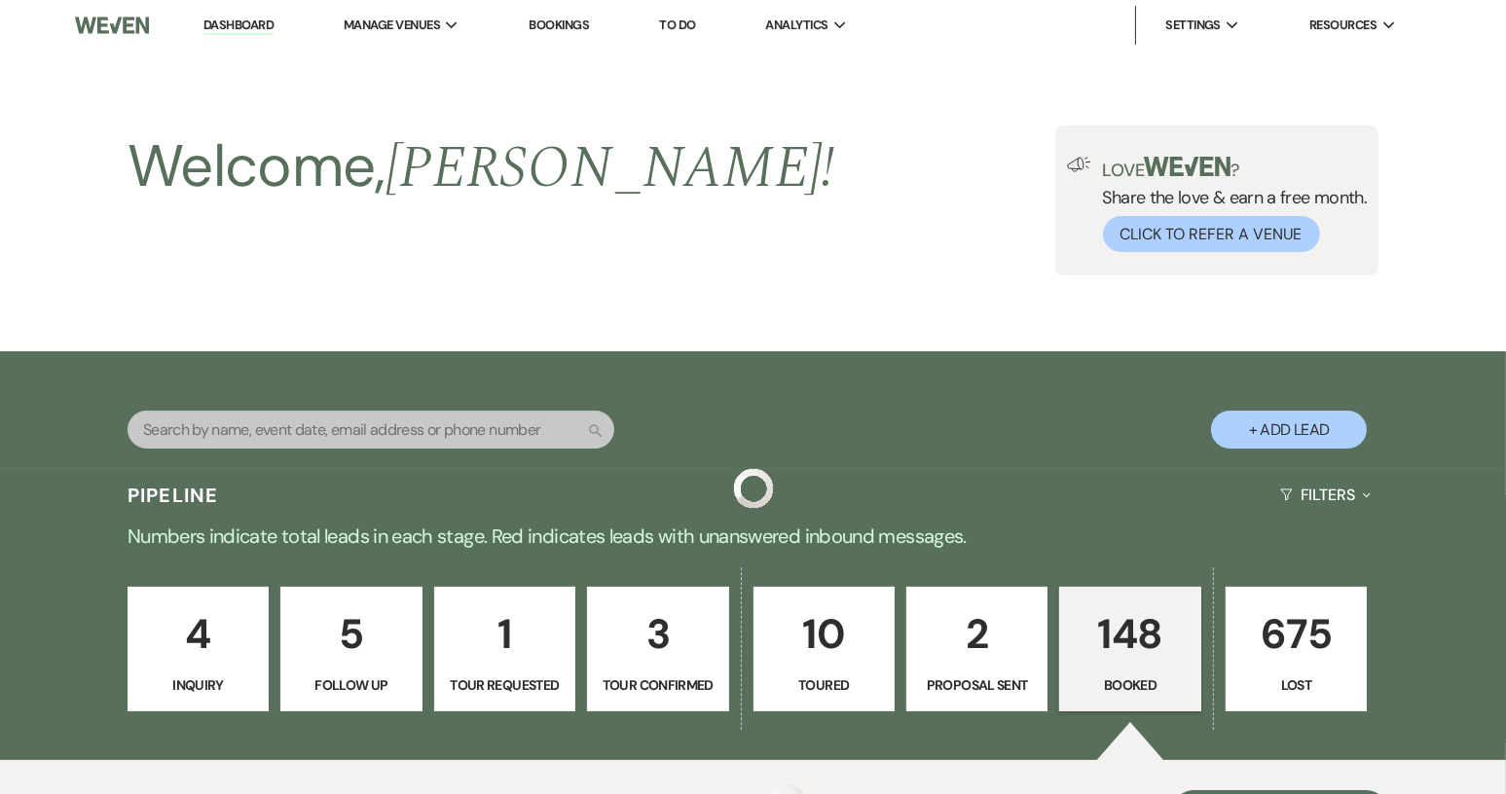
scroll to position [682, 0]
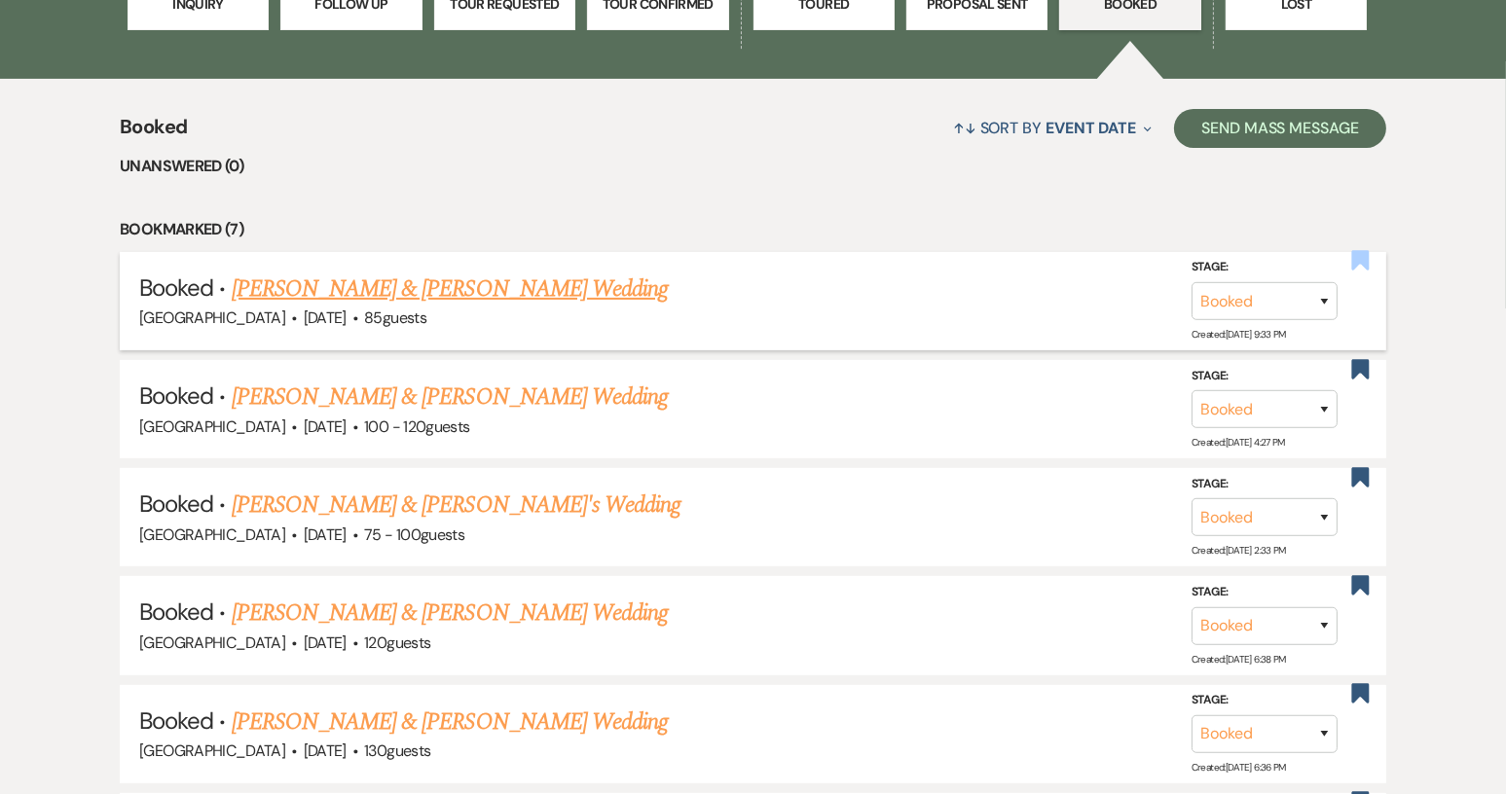
click at [1363, 264] on use "button" at bounding box center [1360, 260] width 18 height 19
click at [410, 288] on link "Anderson Kirkland & Belle Lewis's Wedding" at bounding box center [450, 289] width 436 height 35
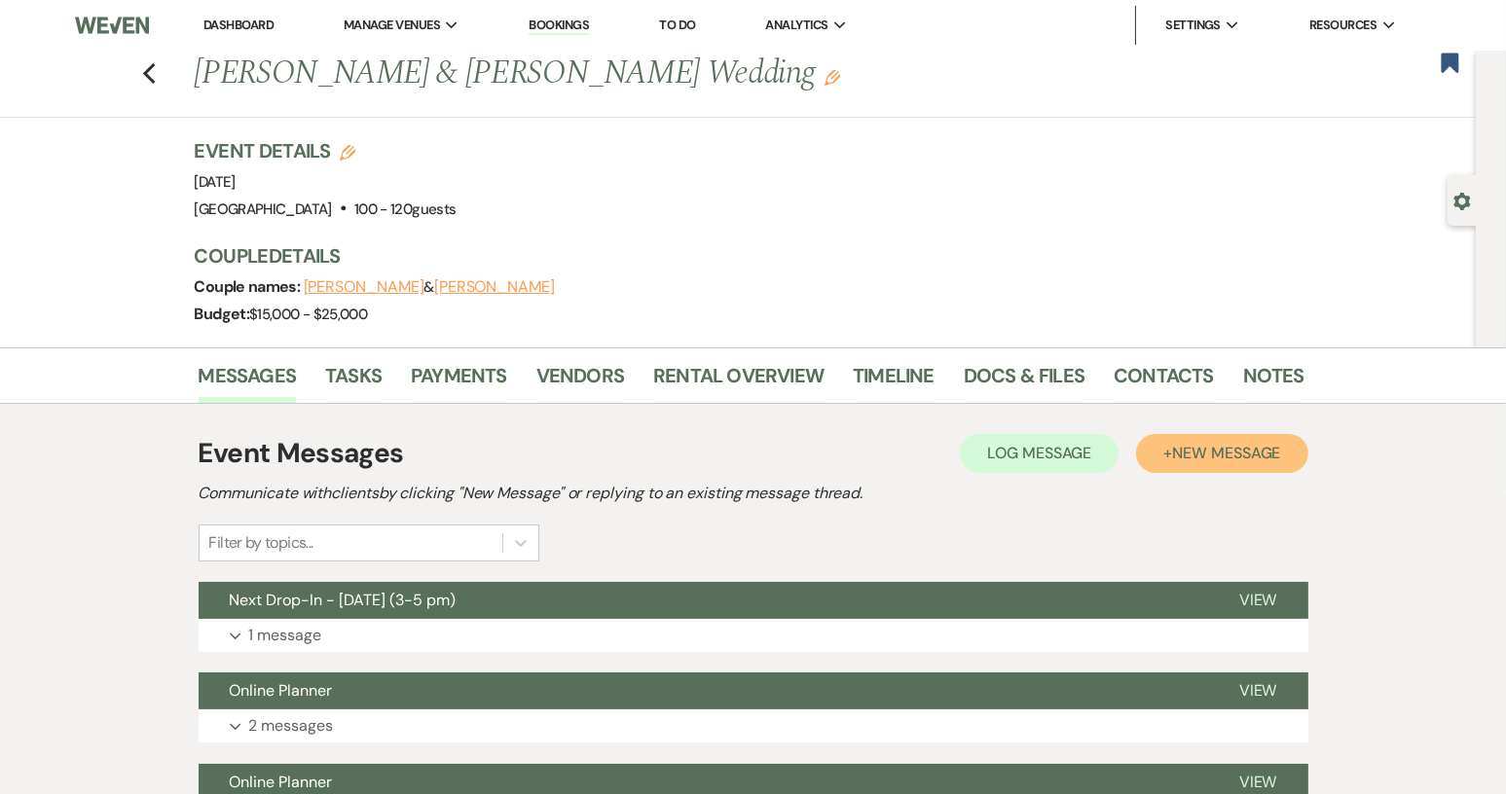
click at [1189, 452] on span "New Message" at bounding box center [1226, 453] width 108 height 20
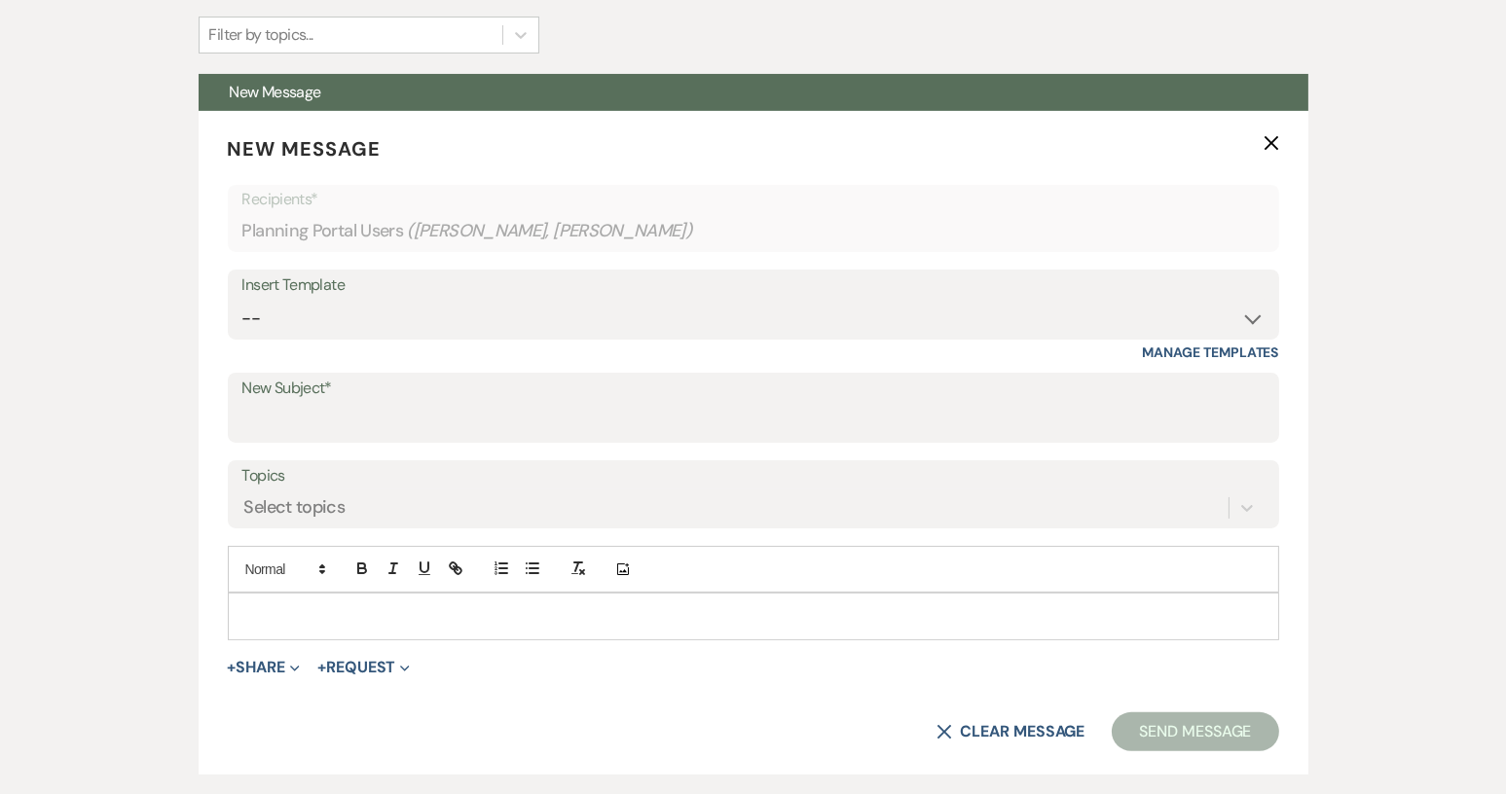
scroll to position [682, 0]
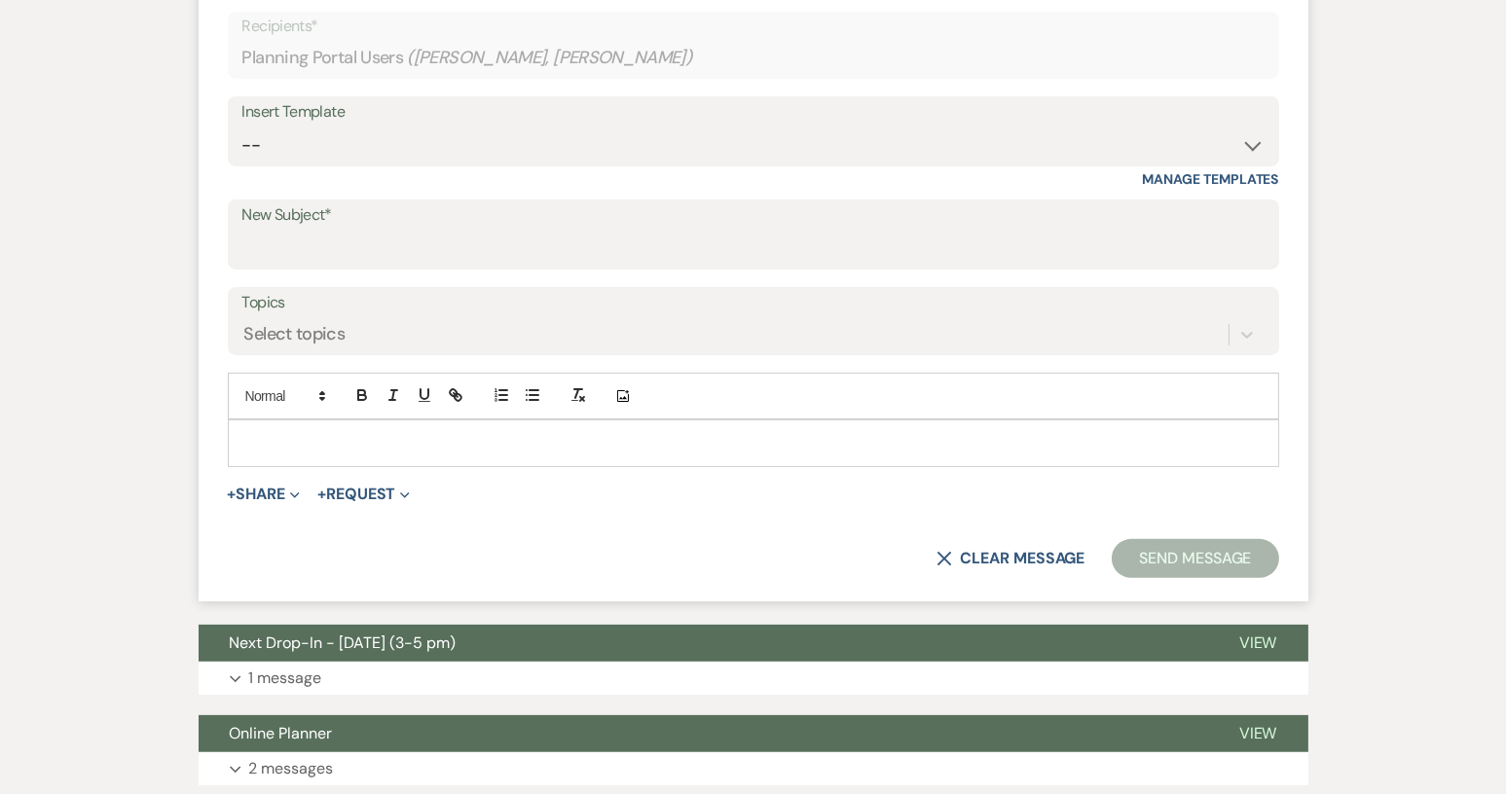
click at [246, 436] on p at bounding box center [753, 442] width 1020 height 21
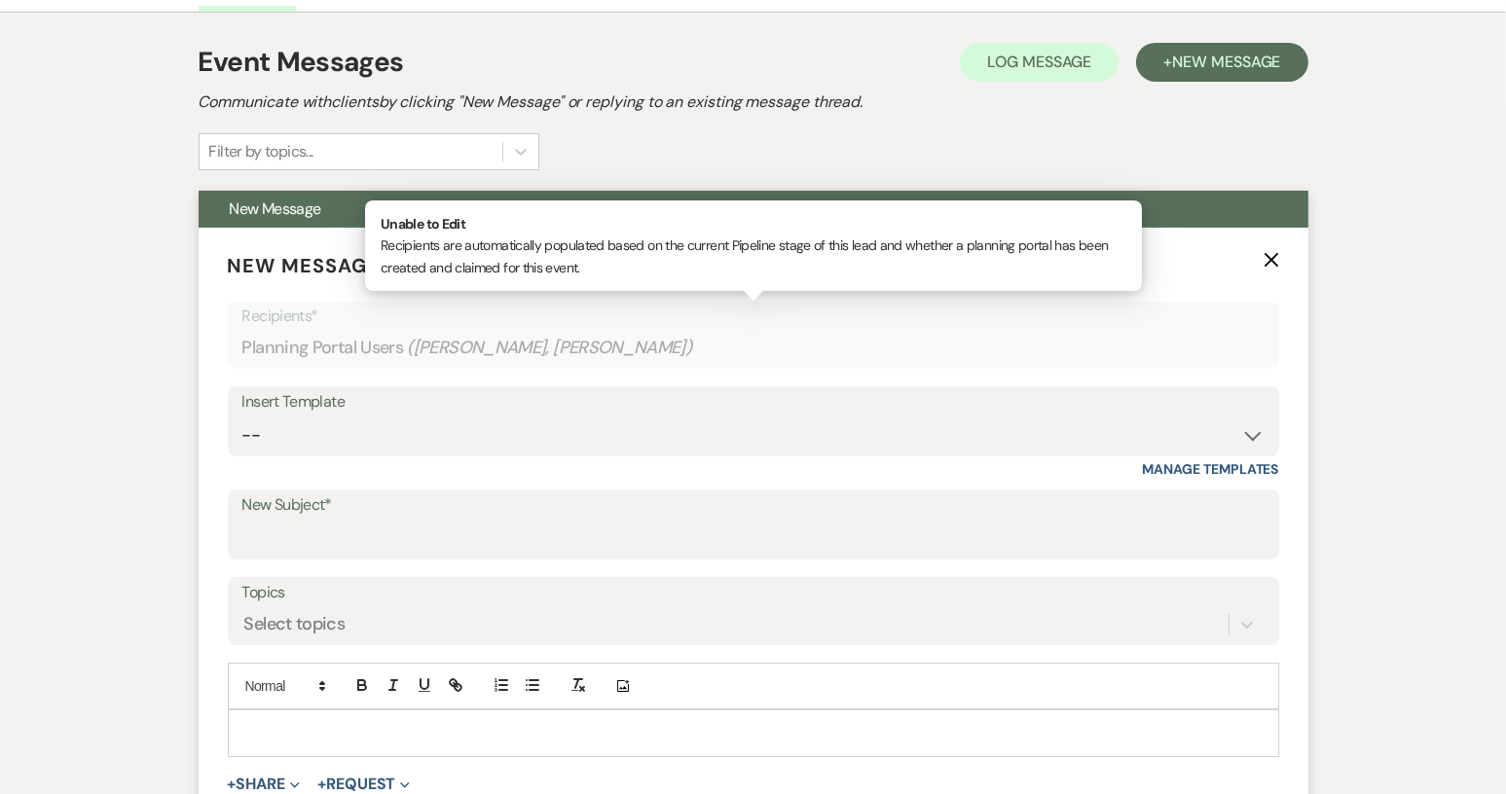
scroll to position [389, 0]
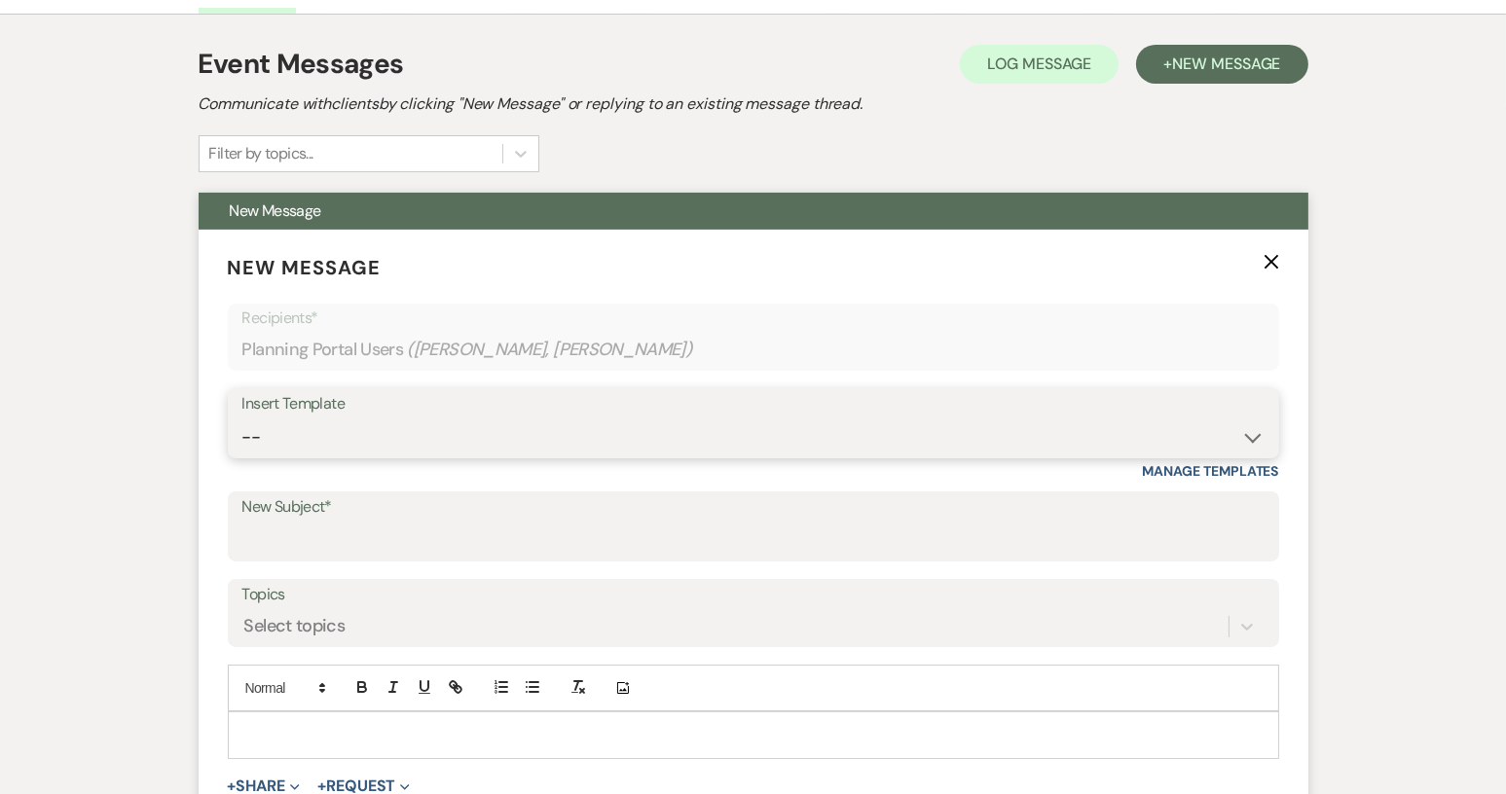
click at [1250, 440] on select "-- Weven Planning Portal Introduction (Booked Events) Tour Request Response Con…" at bounding box center [753, 438] width 1022 height 38
select select "2549"
click at [242, 419] on select "-- Weven Planning Portal Introduction (Booked Events) Tour Request Response Con…" at bounding box center [753, 438] width 1022 height 38
type input "We just need a few things first..."
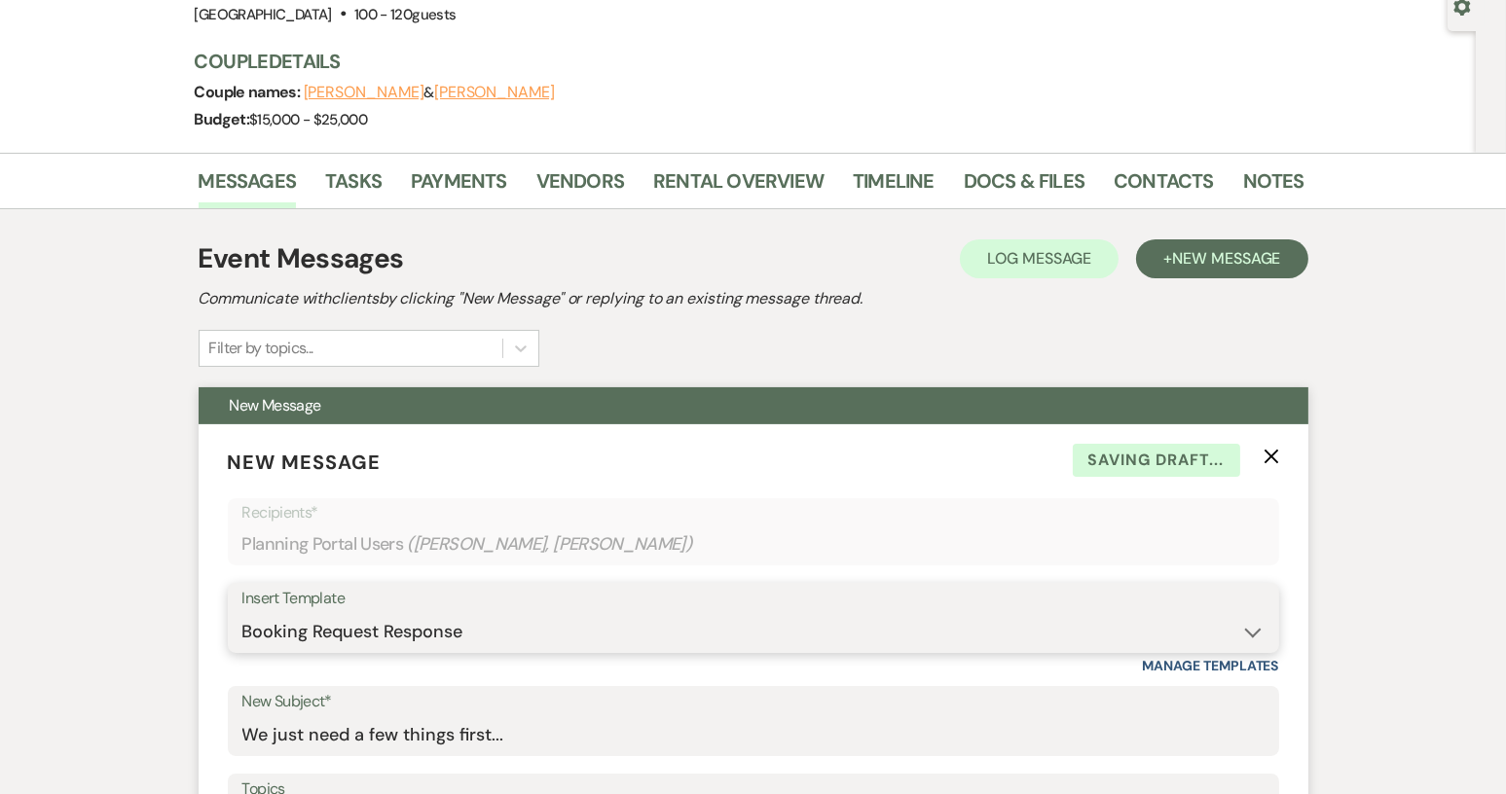
scroll to position [195, 0]
click at [1249, 635] on select "-- Weven Planning Portal Introduction (Booked Events) Tour Request Response Con…" at bounding box center [753, 632] width 1022 height 38
select select "2460"
click at [242, 613] on select "-- Weven Planning Portal Introduction (Booked Events) Tour Request Response Con…" at bounding box center [753, 632] width 1022 height 38
type input "Congratulations!"
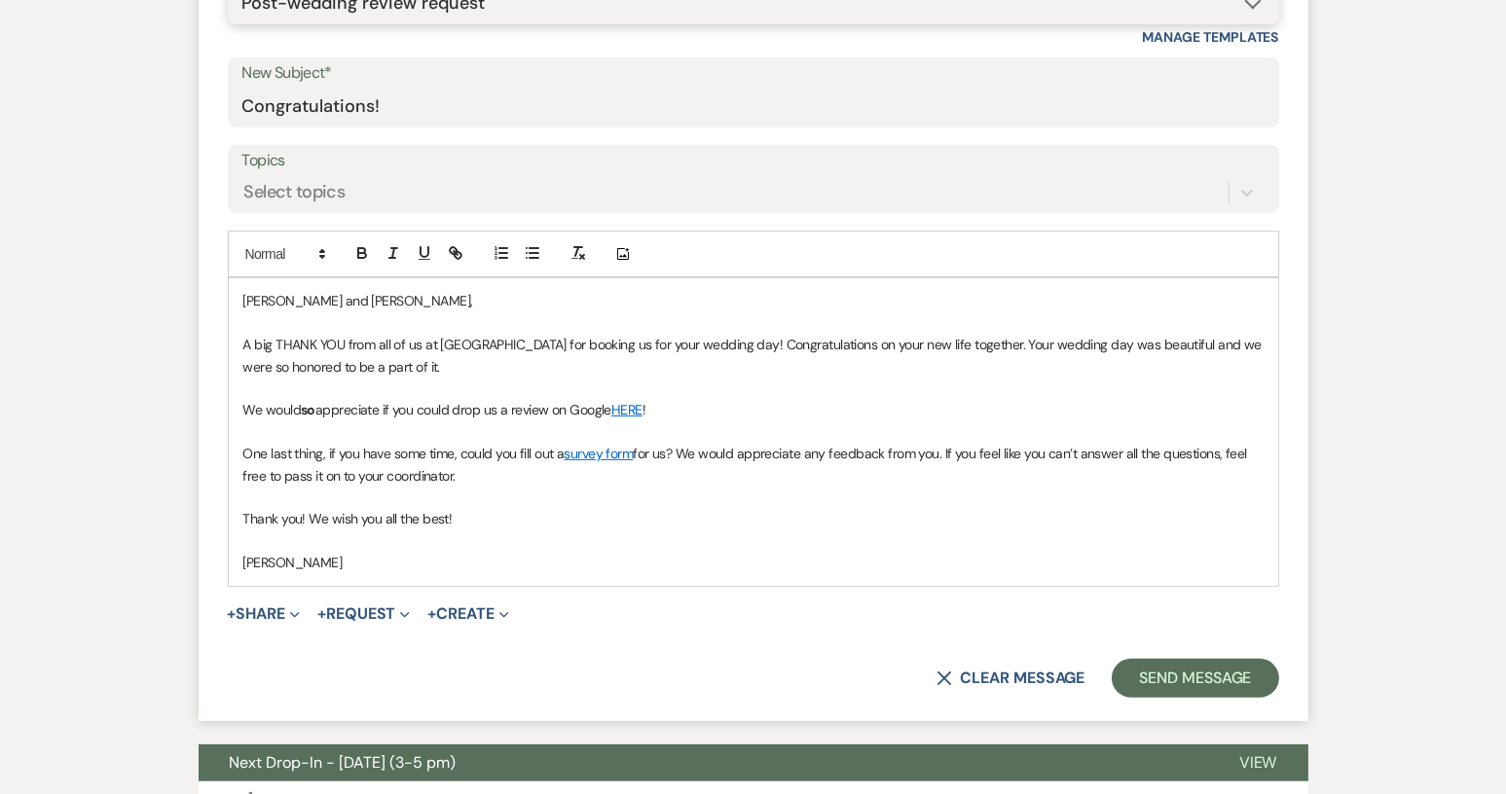
scroll to position [876, 0]
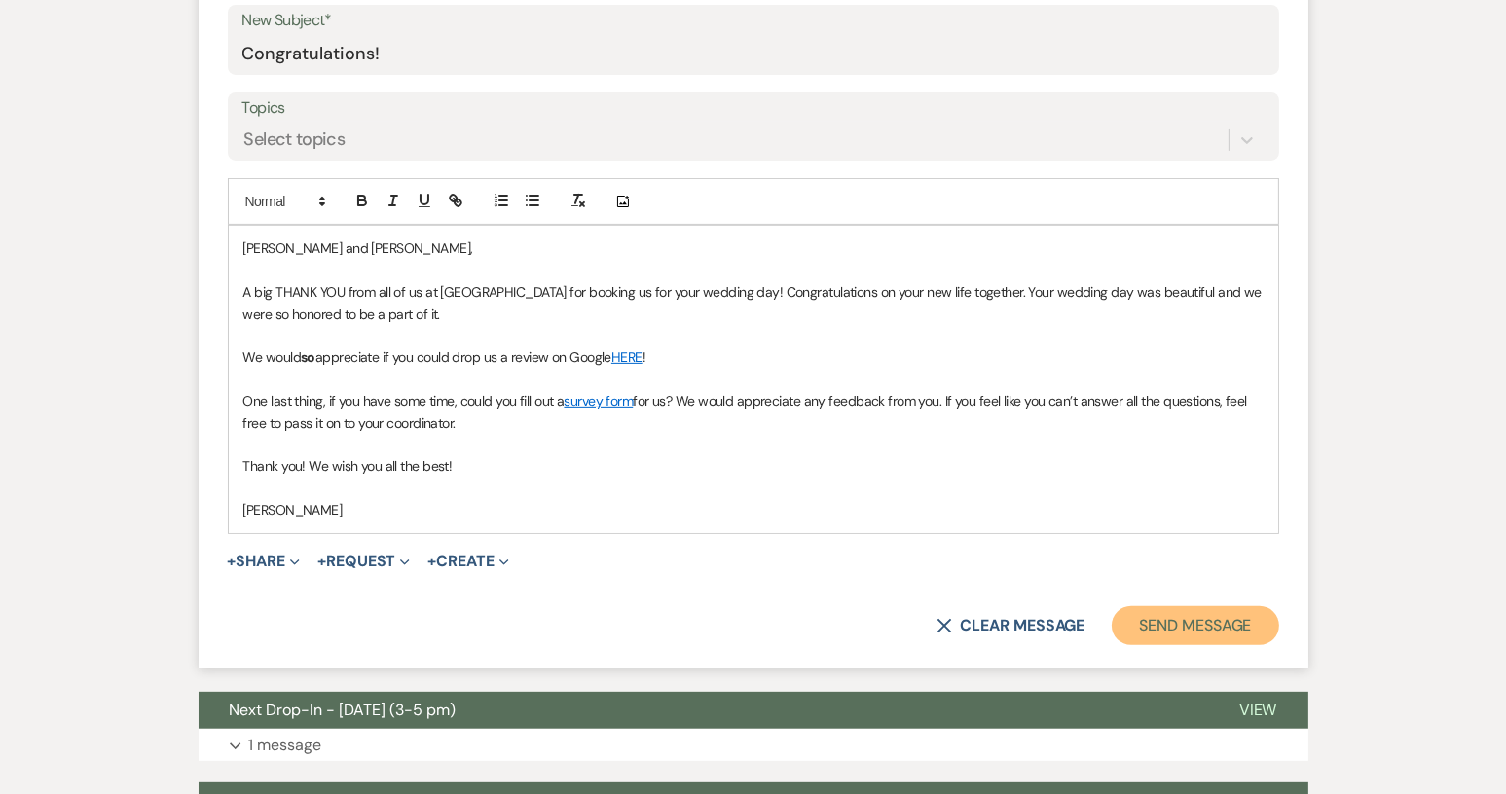
click at [1182, 631] on button "Send Message" at bounding box center [1195, 626] width 166 height 39
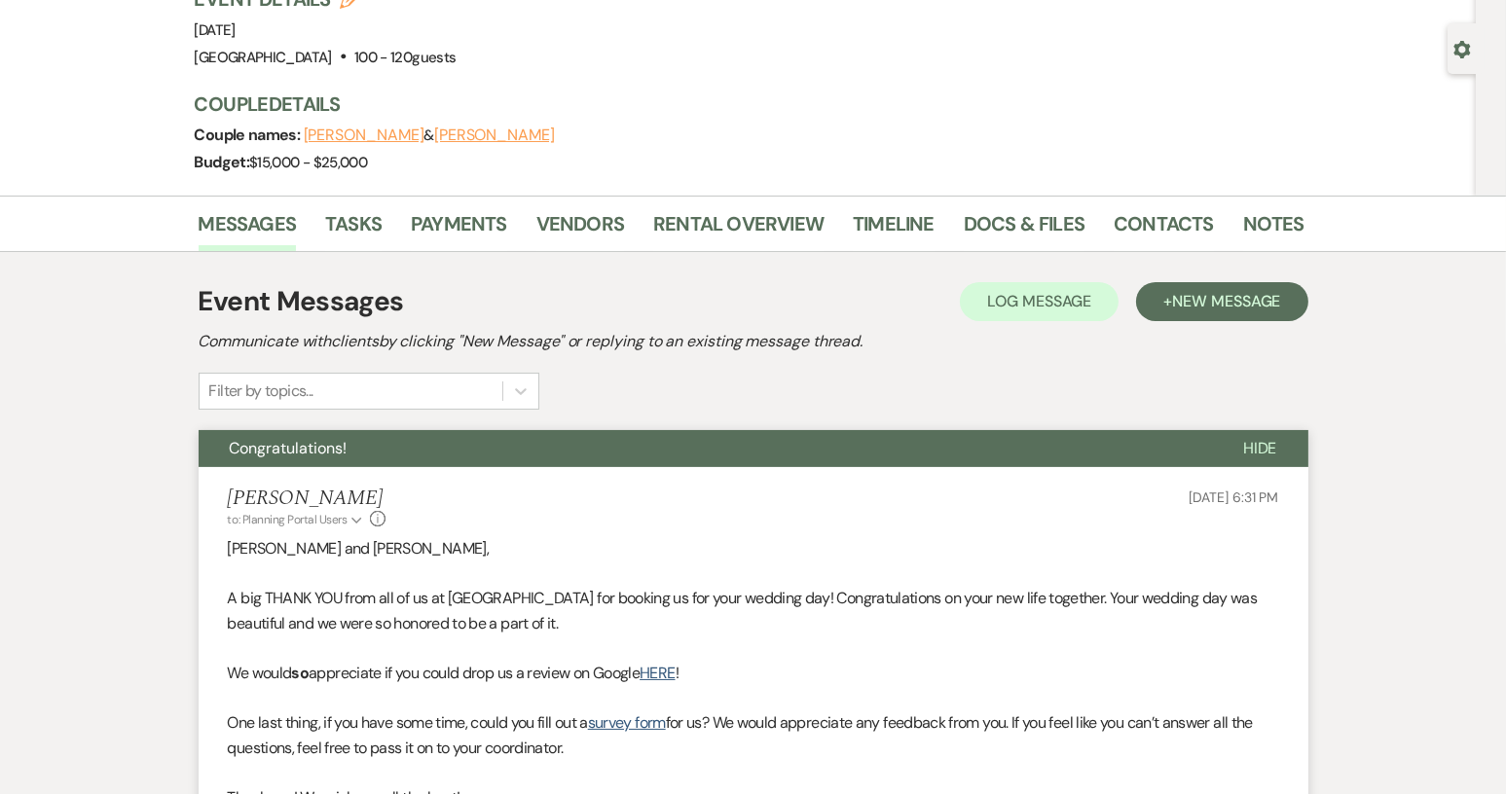
scroll to position [0, 0]
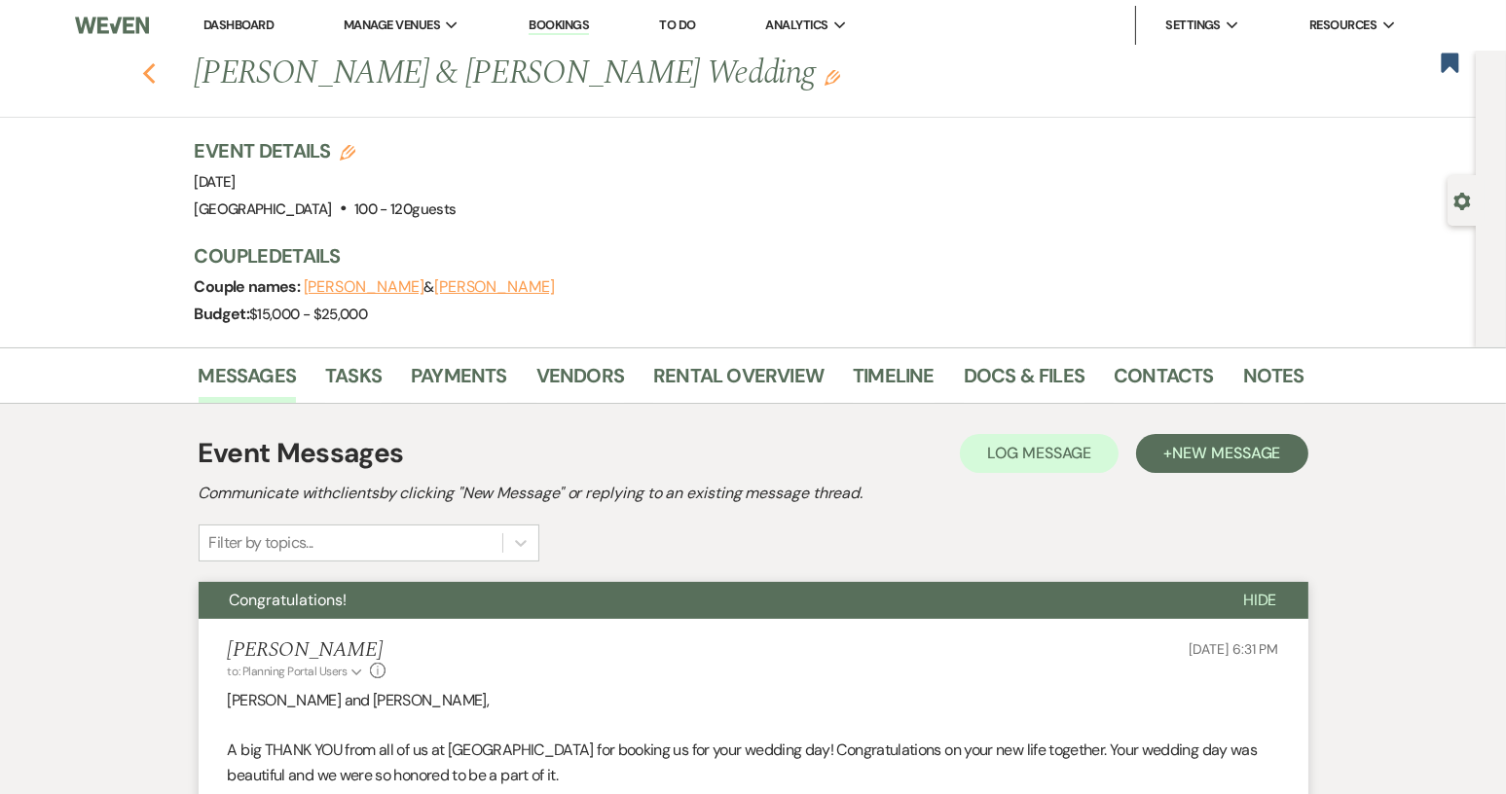
click at [157, 64] on icon "Previous" at bounding box center [149, 73] width 15 height 23
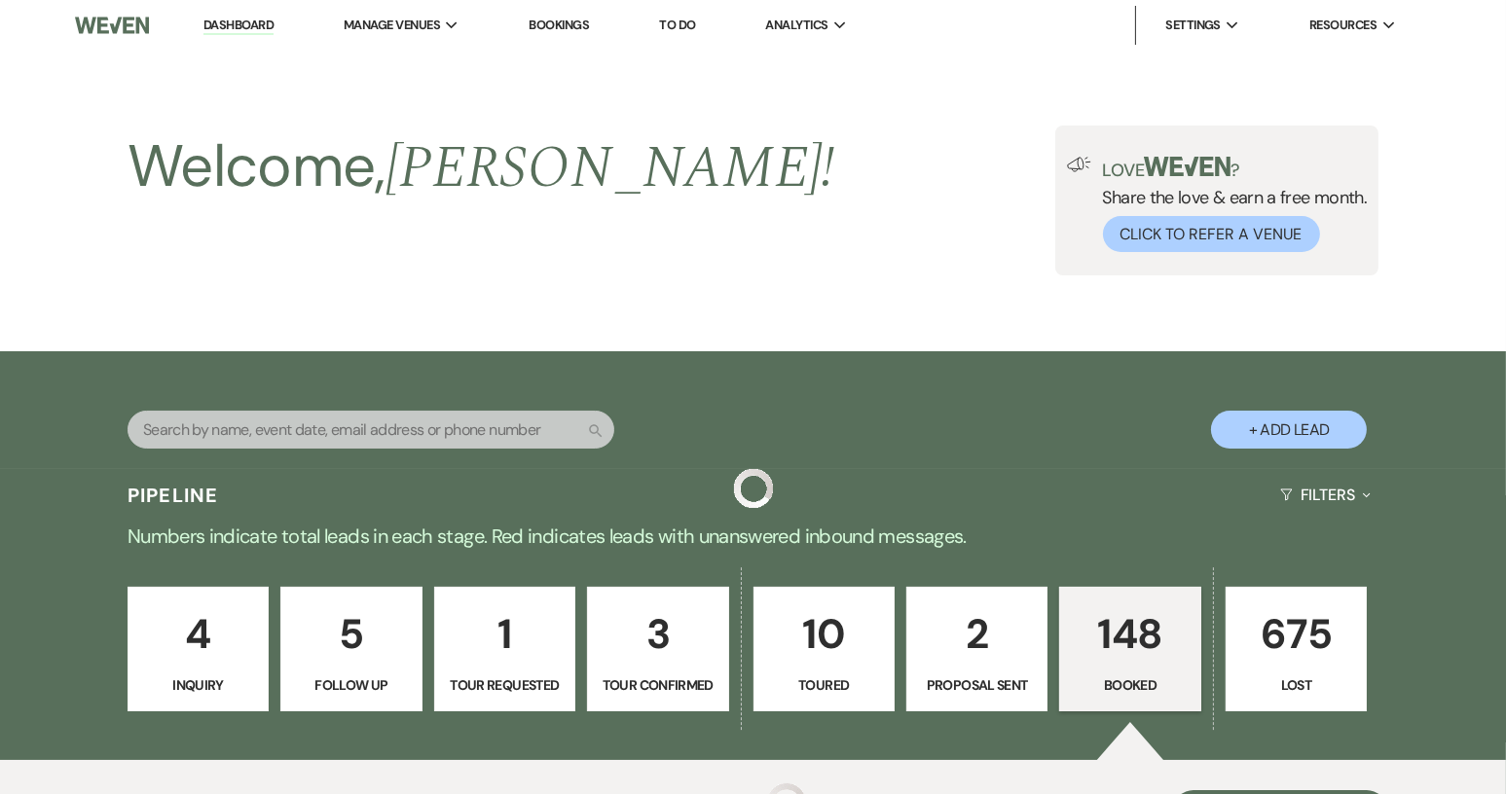
scroll to position [682, 0]
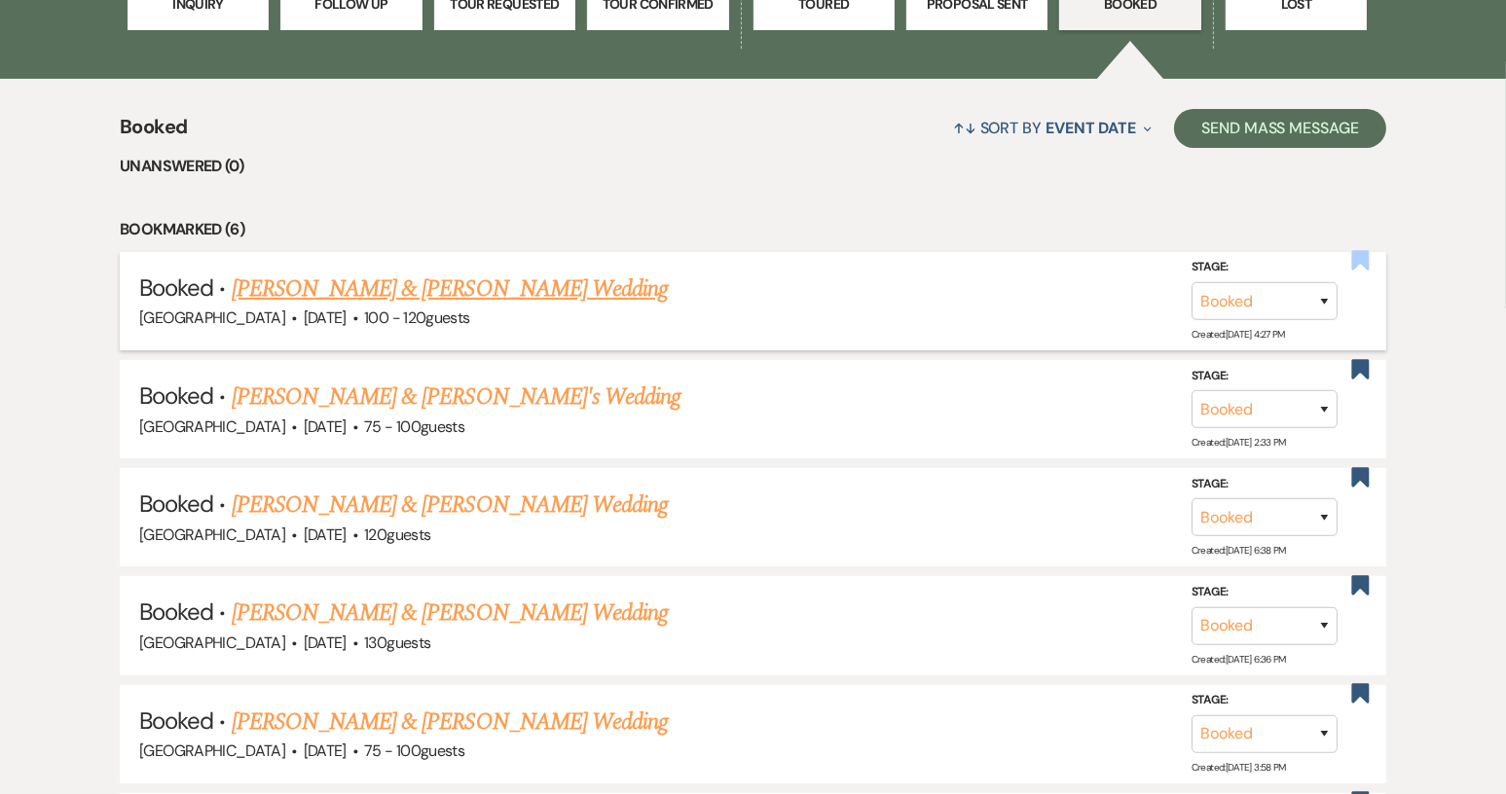
click at [1366, 258] on use "button" at bounding box center [1360, 260] width 18 height 19
